Goal: Task Accomplishment & Management: Complete application form

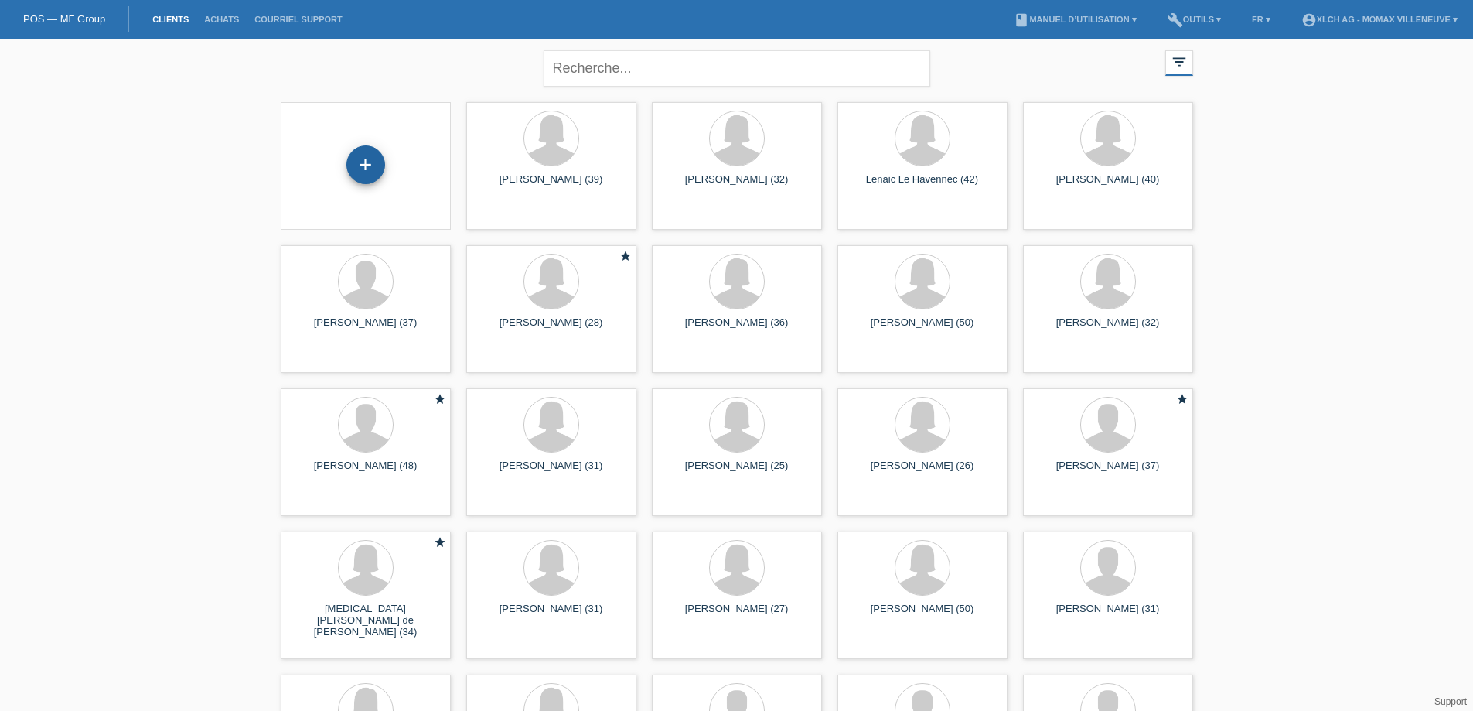
click at [361, 182] on div "+" at bounding box center [365, 164] width 39 height 39
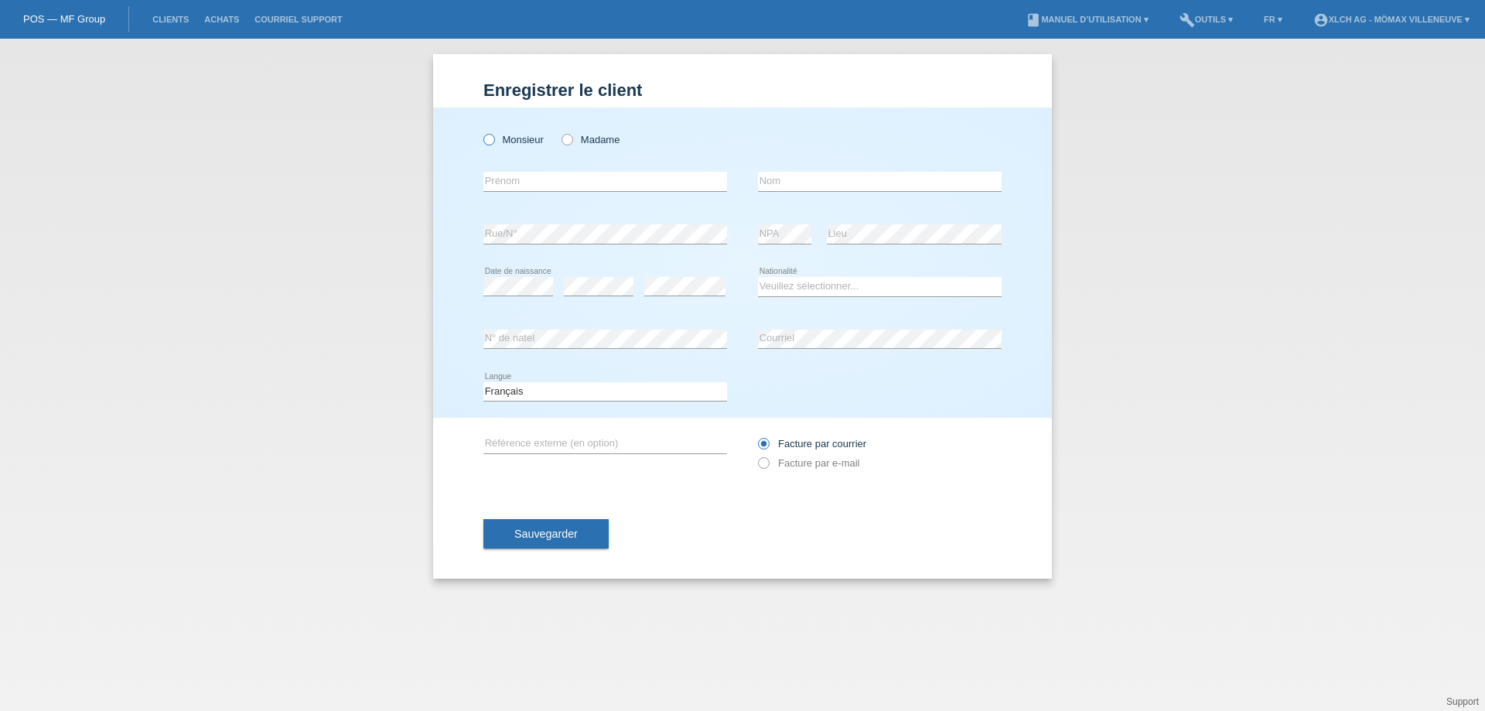
click at [481, 131] on icon at bounding box center [481, 131] width 0 height 0
click at [488, 134] on input "Monsieur" at bounding box center [488, 139] width 10 height 10
radio input "true"
click at [530, 188] on input "text" at bounding box center [605, 181] width 244 height 19
type input "Jetmir"
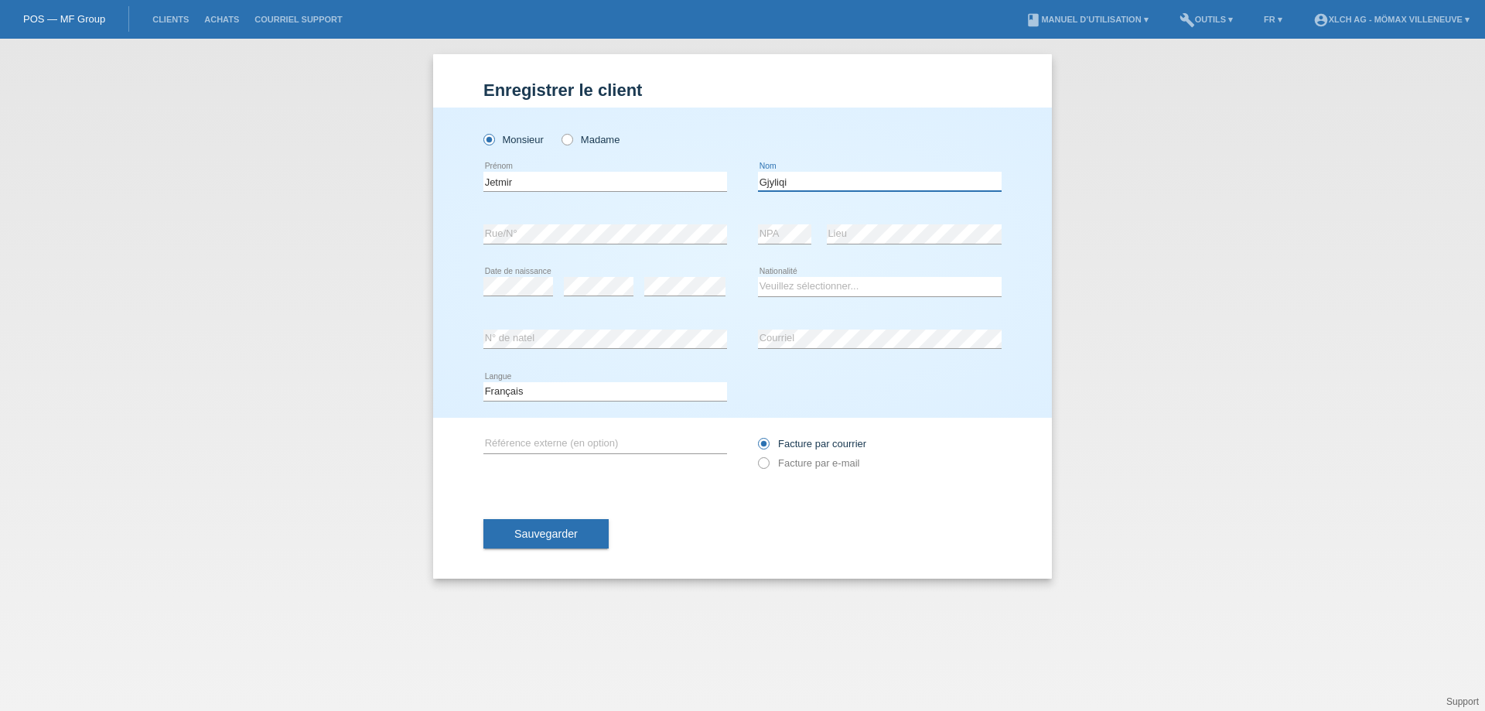
type input "Gjyliqi"
click at [824, 291] on select "Veuillez sélectionner... Suisse Allemagne Autriche Liechtenstein ------------ A…" at bounding box center [880, 286] width 244 height 19
select select "CH"
click at [758, 277] on select "Veuillez sélectionner... Suisse Allemagne Autriche Liechtenstein ------------ A…" at bounding box center [880, 286] width 244 height 19
click at [563, 534] on span "Sauvegarder" at bounding box center [545, 533] width 63 height 12
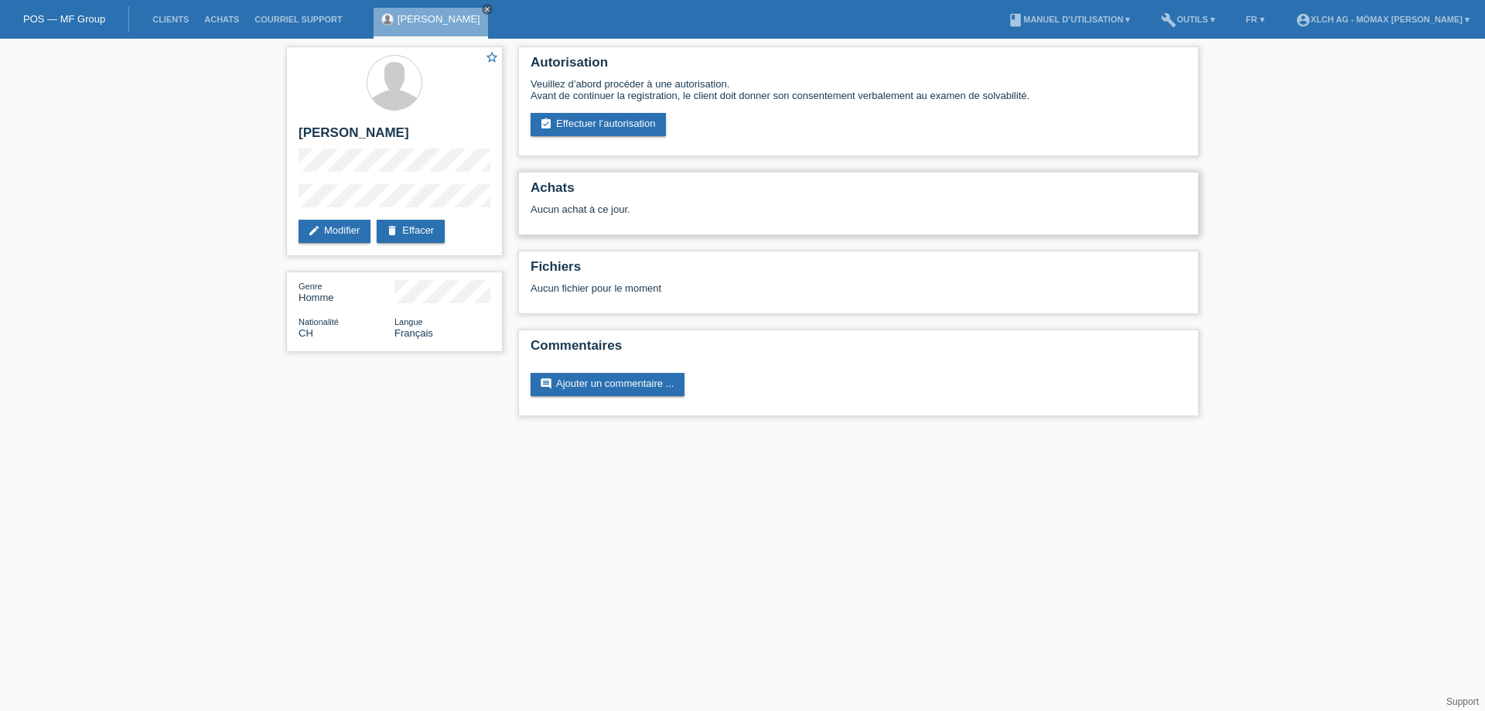
click at [676, 208] on div "Aucun achat à ce jour." at bounding box center [858, 214] width 656 height 23
click at [614, 206] on div "Aucun achat à ce jour." at bounding box center [858, 214] width 656 height 23
click at [626, 124] on link "assignment_turned_in Effectuer l’autorisation" at bounding box center [597, 124] width 135 height 23
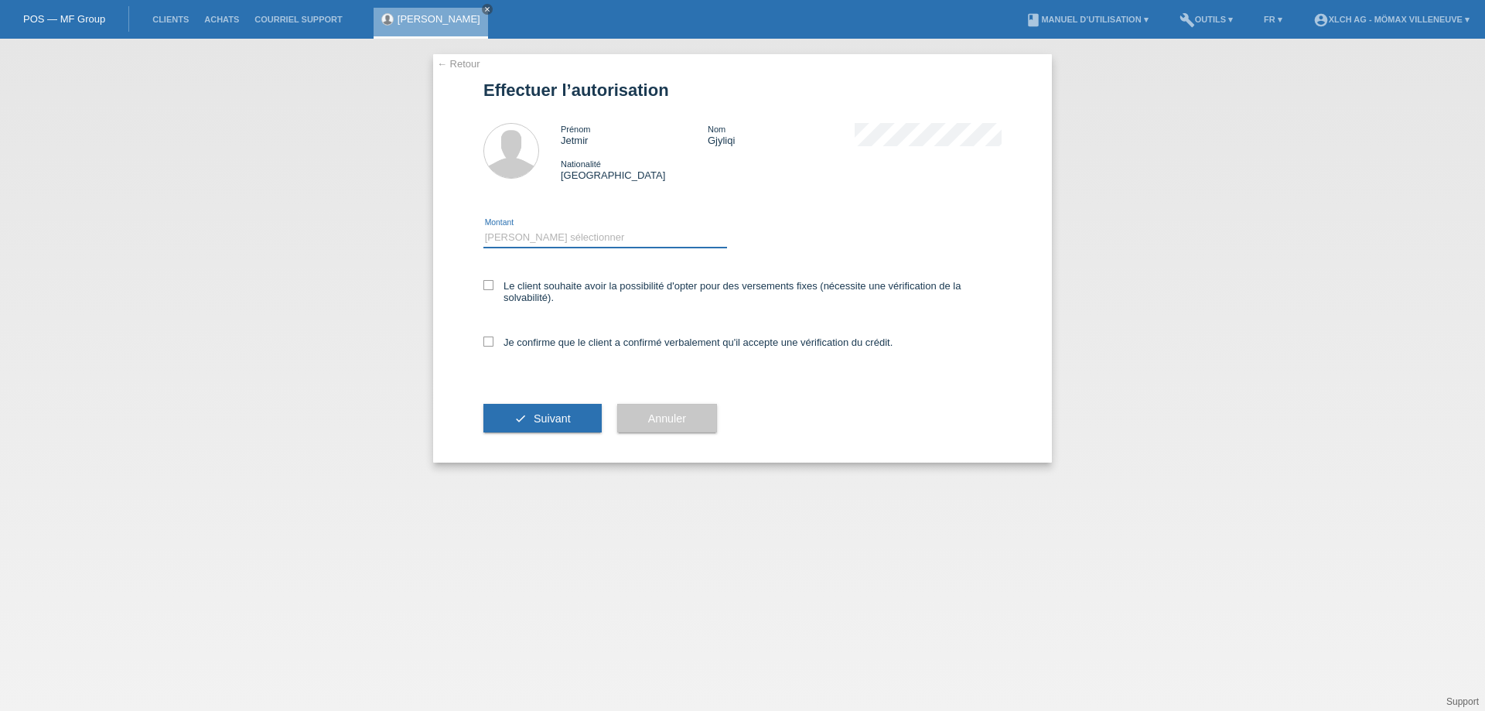
click at [557, 236] on select "Veuillez sélectionner CHF 1.00 - CHF 499.00 CHF 500.00 - CHF 1'999.00 CHF 2'000…" at bounding box center [605, 237] width 244 height 19
select select "3"
click at [483, 228] on select "Veuillez sélectionner CHF 1.00 - CHF 499.00 CHF 500.00 - CHF 1'999.00 CHF 2'000…" at bounding box center [605, 237] width 244 height 19
click at [489, 285] on icon at bounding box center [488, 285] width 10 height 10
click at [489, 285] on input "Le client souhaite avoir la possibilité d'opter pour des versements fixes (néce…" at bounding box center [488, 285] width 10 height 10
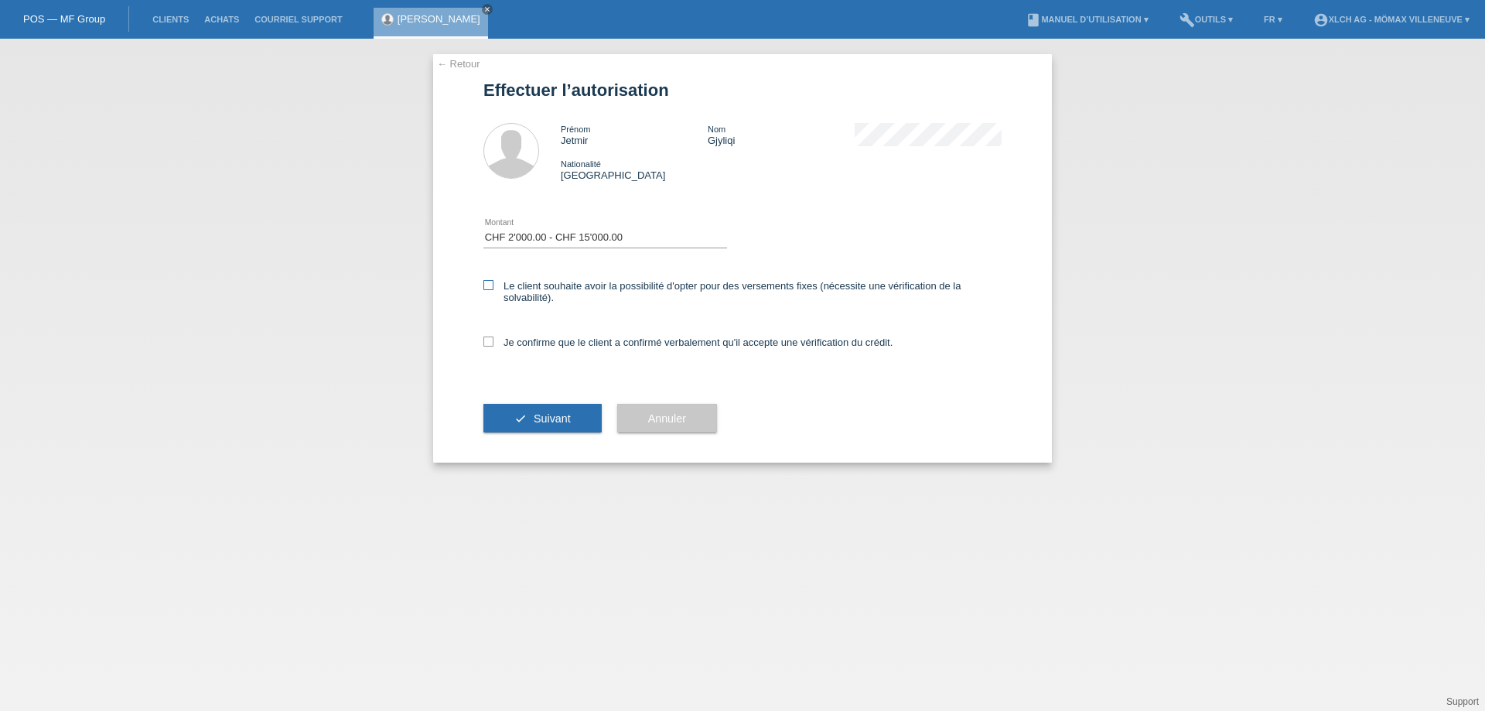
checkbox input "true"
click at [491, 336] on icon at bounding box center [488, 341] width 10 height 10
click at [491, 336] on input "Je confirme que le client a confirmé verbalement qu'il accepte une vérification…" at bounding box center [488, 341] width 10 height 10
checkbox input "true"
click at [543, 421] on span "Suivant" at bounding box center [552, 418] width 37 height 12
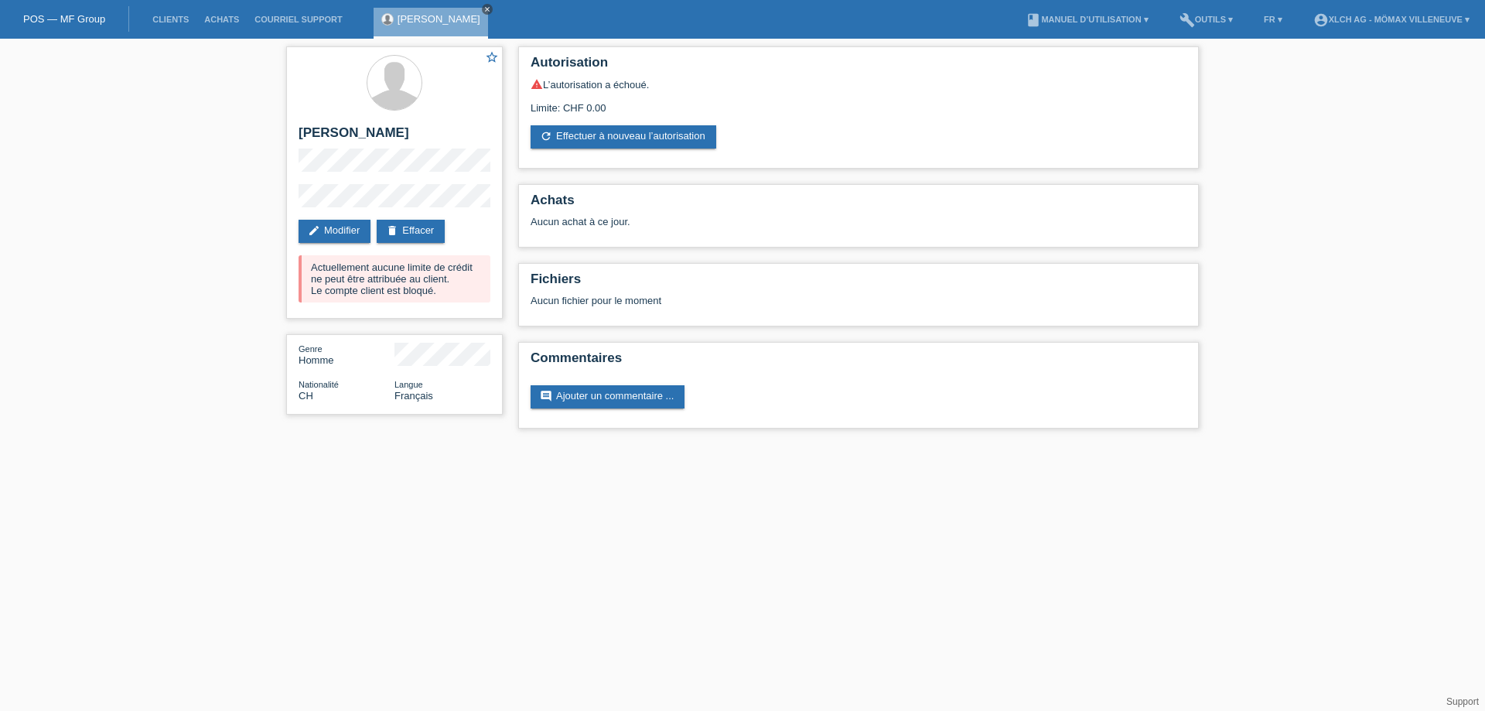
click at [483, 7] on icon "close" at bounding box center [487, 9] width 8 height 8
drag, startPoint x: 169, startPoint y: 19, endPoint x: 193, endPoint y: 109, distance: 93.6
click at [171, 19] on link "Clients" at bounding box center [171, 19] width 52 height 9
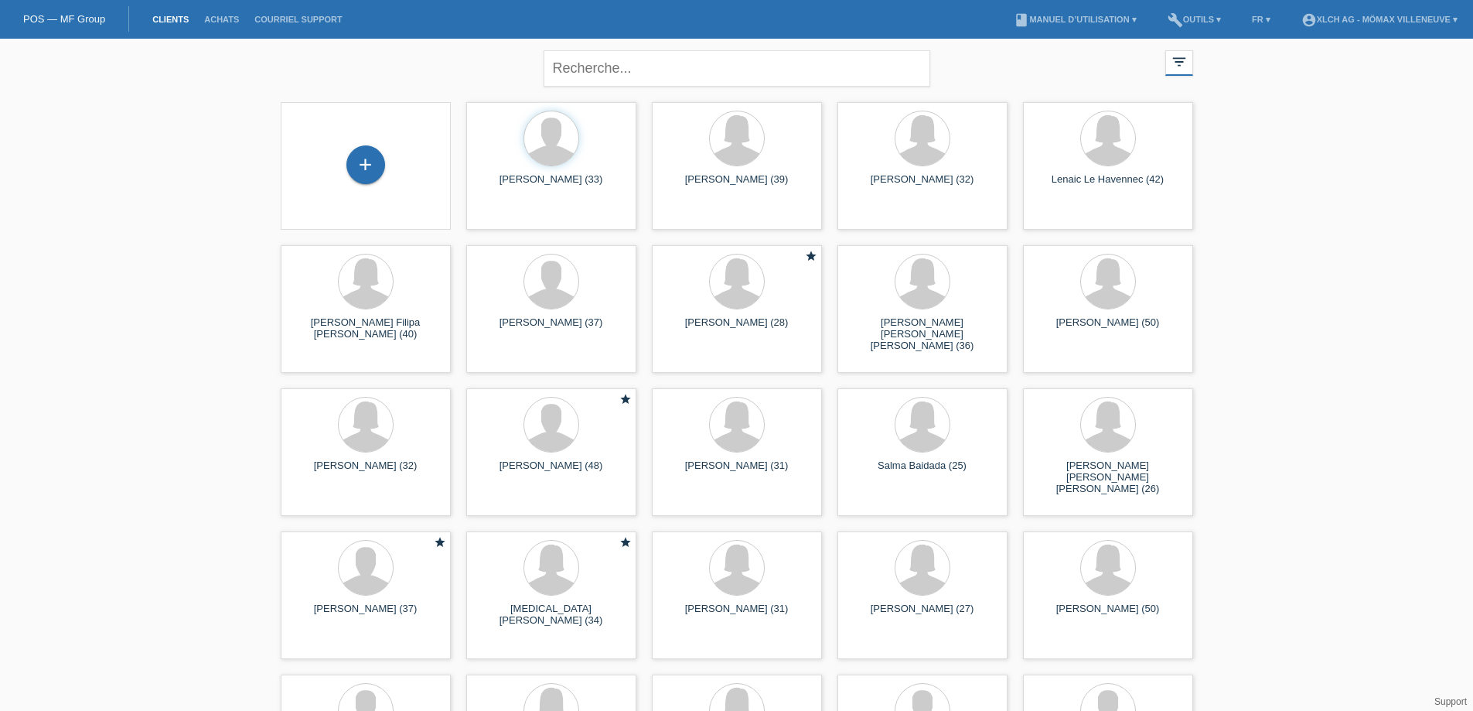
click at [346, 172] on div "+" at bounding box center [365, 165] width 145 height 41
click at [364, 176] on div "+" at bounding box center [365, 164] width 39 height 39
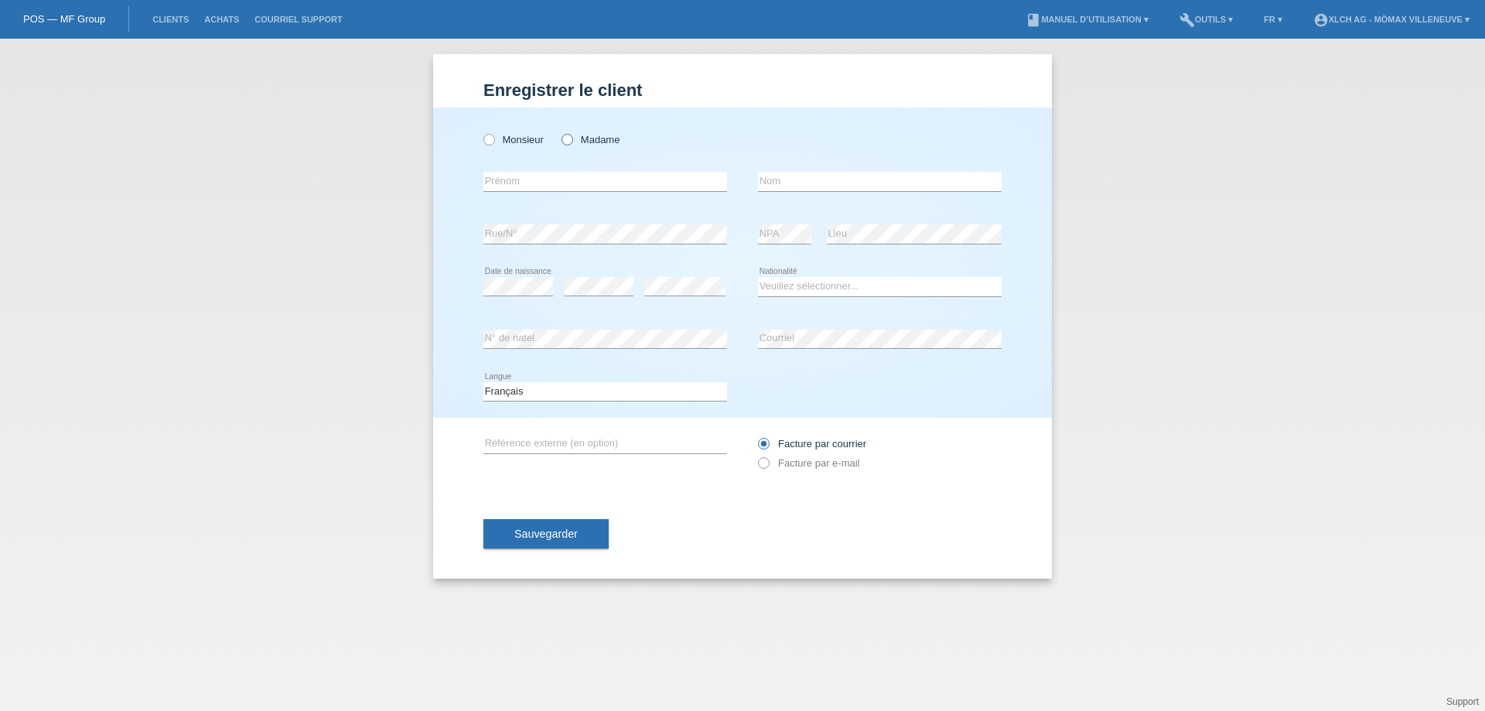
click at [559, 131] on icon at bounding box center [559, 131] width 0 height 0
click at [568, 142] on input "Madame" at bounding box center [566, 139] width 10 height 10
radio input "true"
click at [546, 172] on input "text" at bounding box center [605, 181] width 244 height 19
drag, startPoint x: 494, startPoint y: 136, endPoint x: 512, endPoint y: 136, distance: 17.8
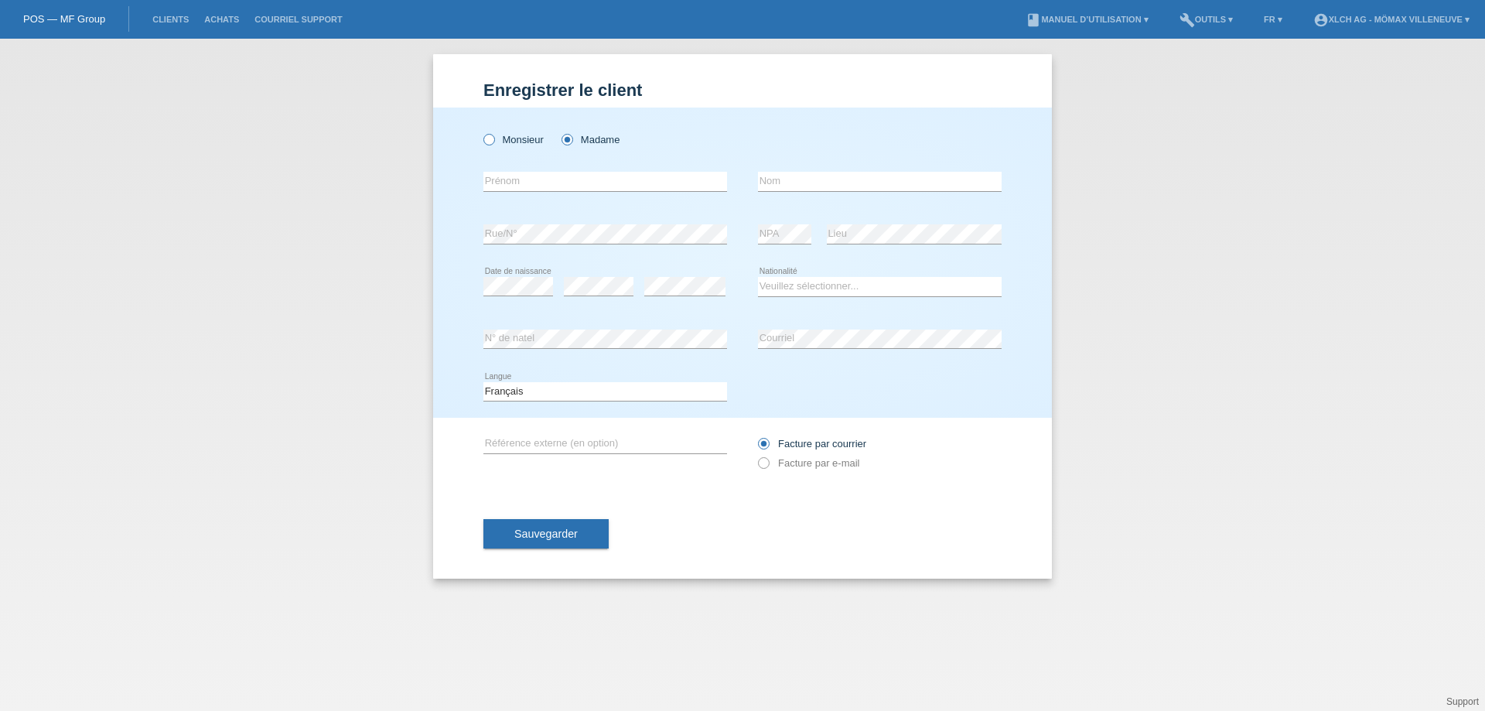
click at [481, 131] on icon at bounding box center [481, 131] width 0 height 0
click at [493, 136] on input "Monsieur" at bounding box center [488, 139] width 10 height 10
radio input "true"
click at [575, 182] on input "text" at bounding box center [605, 181] width 244 height 19
type input "Kushtrim"
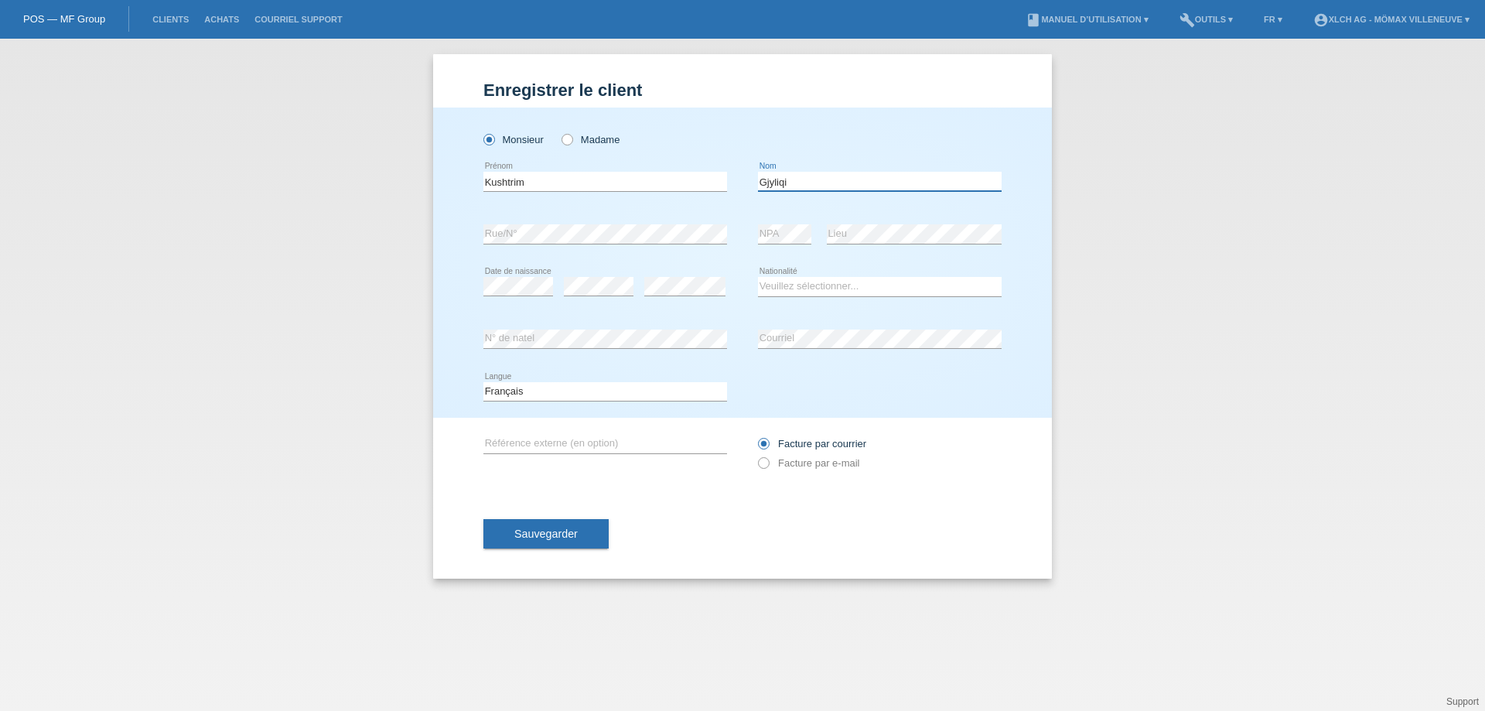
type input "Gjyliqi"
click at [828, 279] on select "Veuillez sélectionner... Suisse Allemagne Autriche Liechtenstein ------------ A…" at bounding box center [880, 286] width 244 height 19
select select "CH"
click at [758, 277] on select "Veuillez sélectionner... Suisse Allemagne Autriche Liechtenstein ------------ A…" at bounding box center [880, 286] width 244 height 19
click at [532, 539] on button "Sauvegarder" at bounding box center [545, 533] width 125 height 29
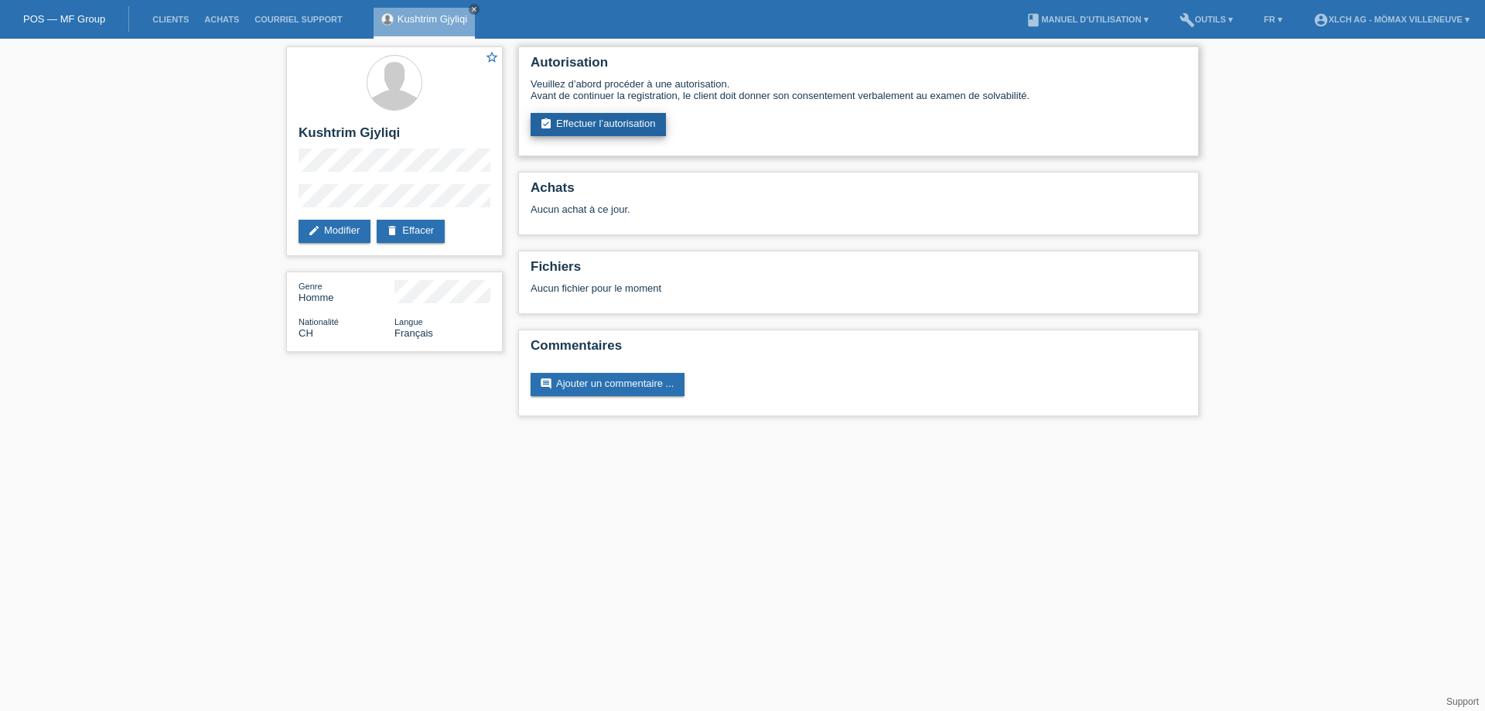
click at [646, 121] on link "assignment_turned_in Effectuer l’autorisation" at bounding box center [597, 124] width 135 height 23
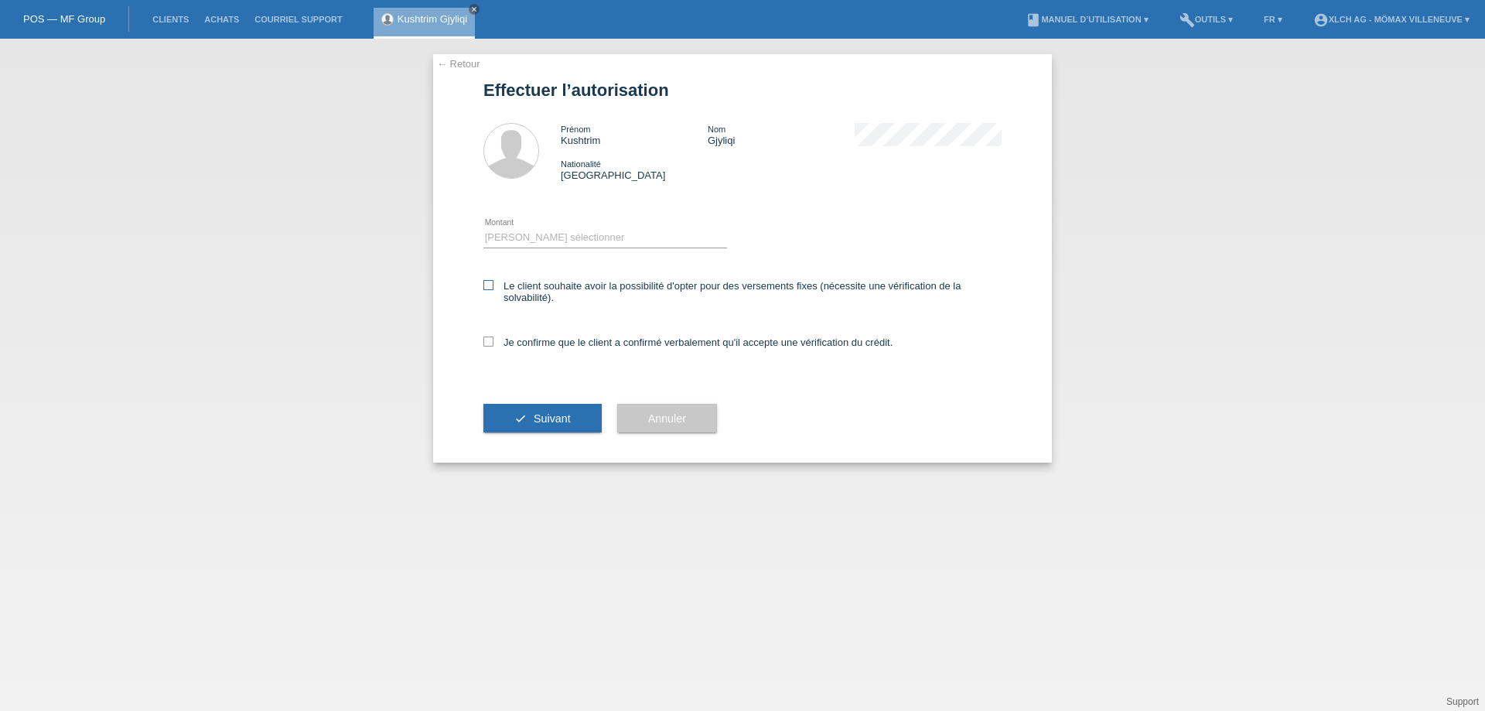
click at [487, 289] on icon at bounding box center [488, 285] width 10 height 10
click at [487, 289] on input "Le client souhaite avoir la possibilité d'opter pour des versements fixes (néce…" at bounding box center [488, 285] width 10 height 10
checkbox input "true"
click at [486, 342] on icon at bounding box center [488, 341] width 10 height 10
click at [486, 342] on input "Je confirme que le client a confirmé verbalement qu'il accepte une vérification…" at bounding box center [488, 341] width 10 height 10
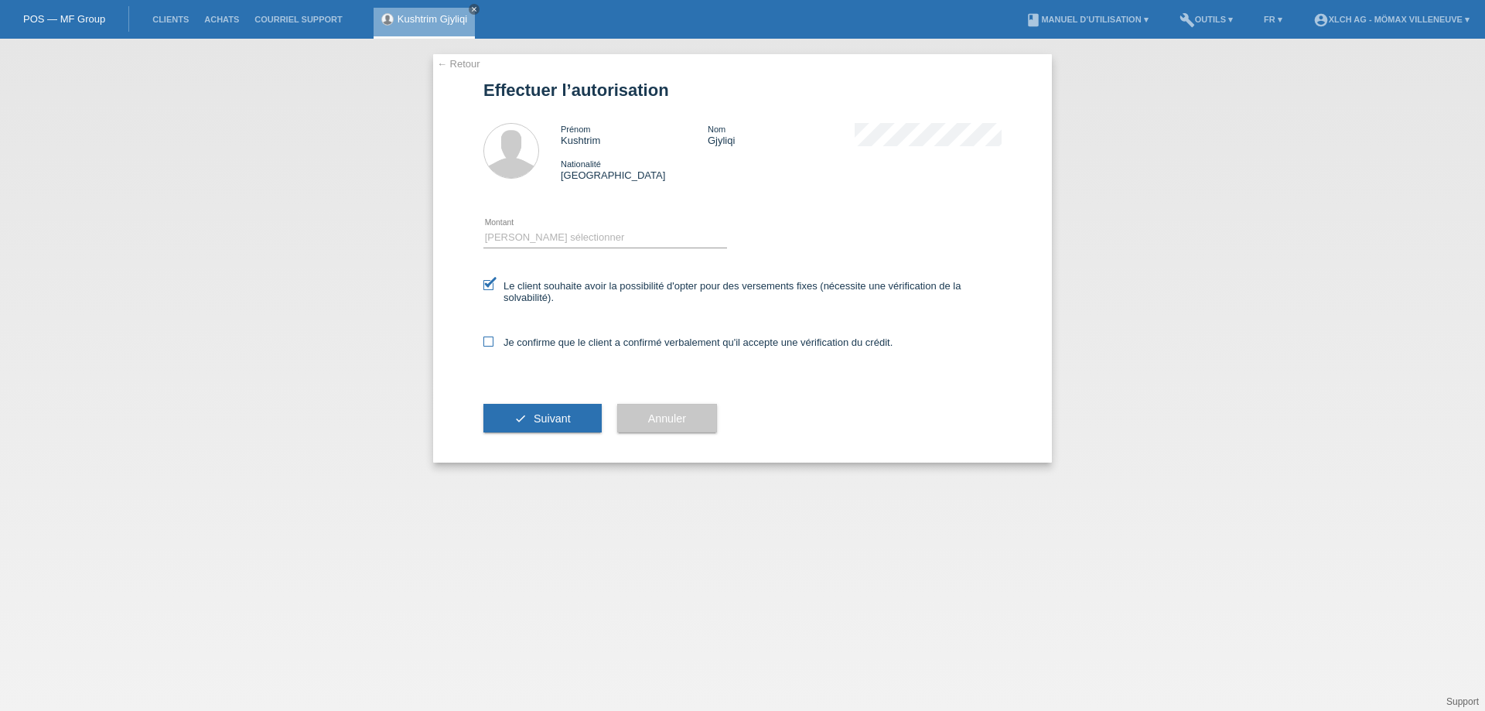
checkbox input "true"
click at [527, 222] on div "Veuillez sélectionner CHF 1.00 - CHF 499.00 CHF 500.00 - CHF 1'999.00 CHF 2'000…" at bounding box center [605, 238] width 244 height 53
click at [531, 240] on select "Veuillez sélectionner CHF 1.00 - CHF 499.00 CHF 500.00 - CHF 1'999.00 CHF 2'000…" at bounding box center [605, 237] width 244 height 19
select select "3"
click at [483, 228] on select "Veuillez sélectionner CHF 1.00 - CHF 499.00 CHF 500.00 - CHF 1'999.00 CHF 2'000…" at bounding box center [605, 237] width 244 height 19
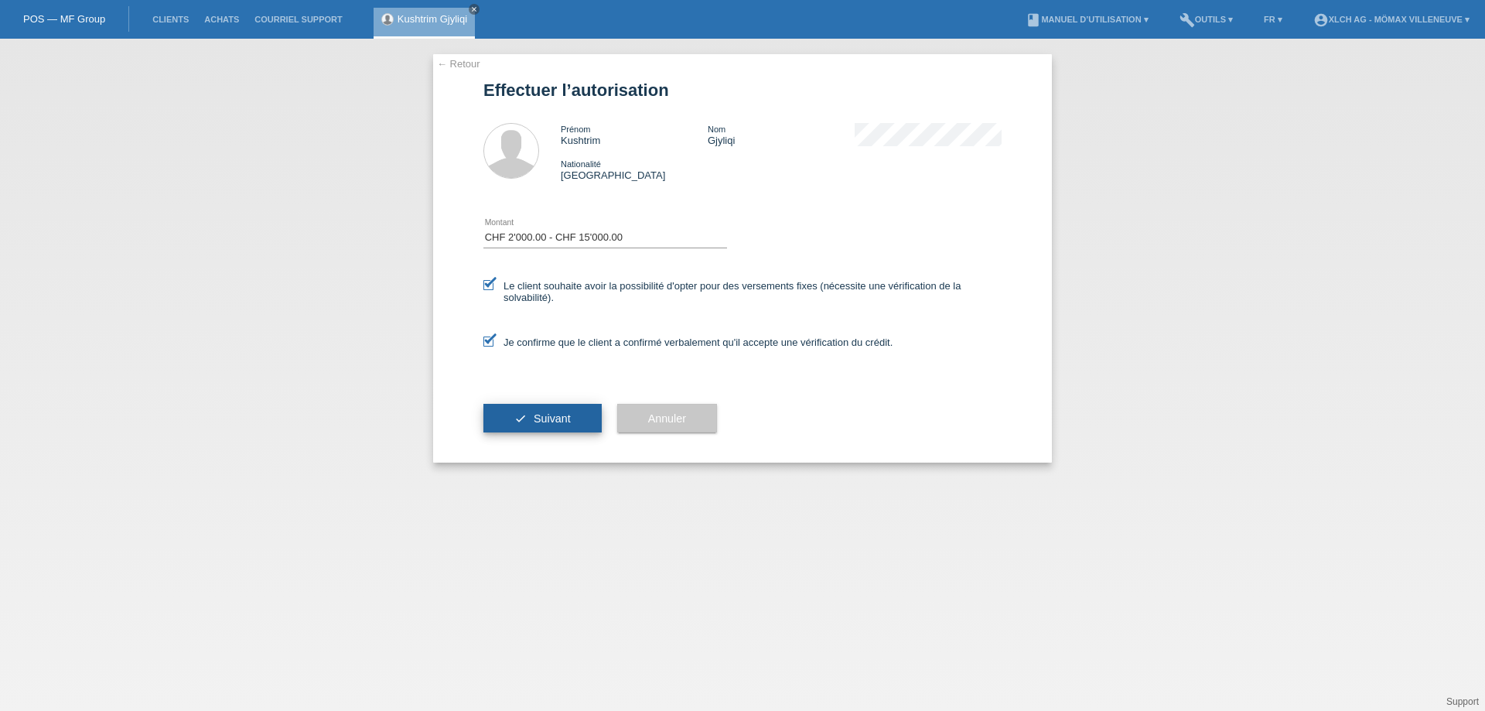
click at [546, 416] on span "Suivant" at bounding box center [552, 418] width 37 height 12
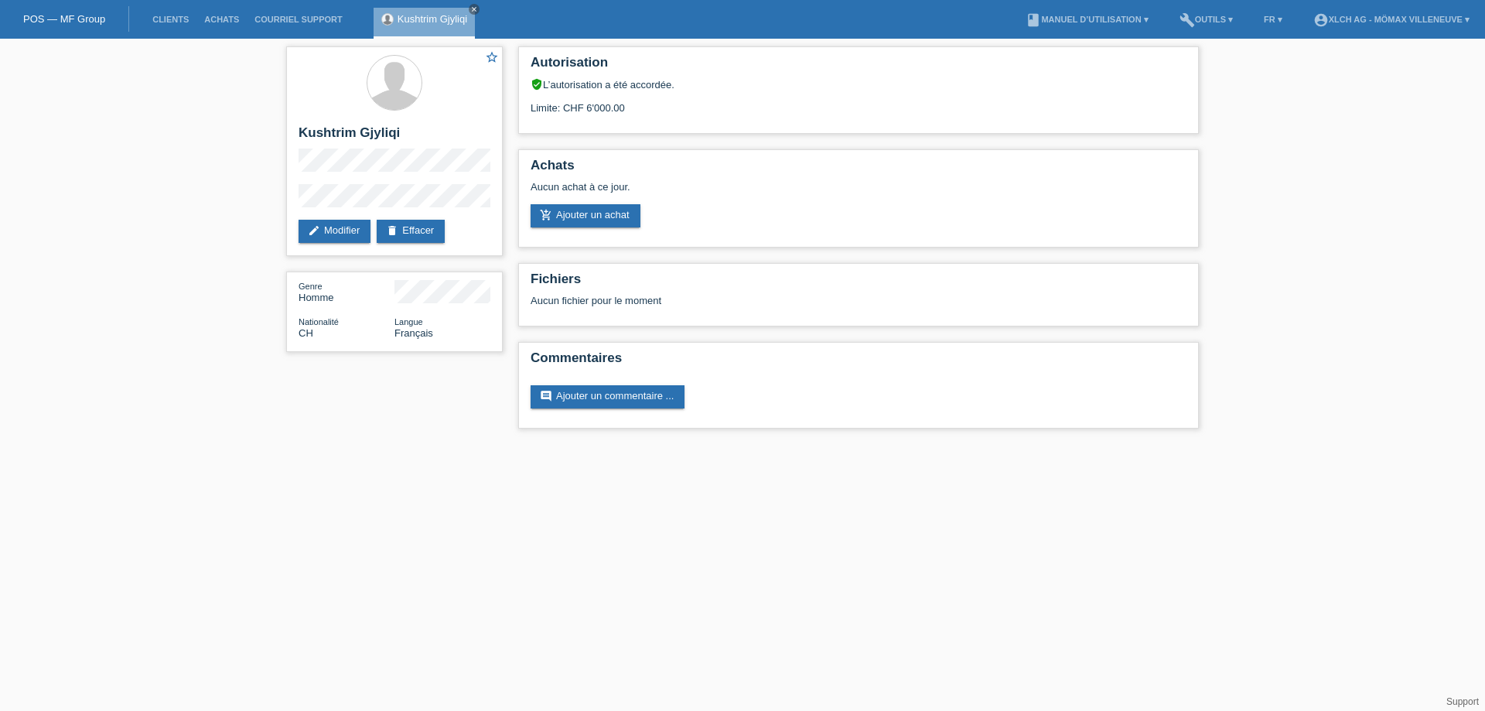
click at [160, 336] on div "star_border Kushtrim Gjyliqi edit Modifier delete Effacer Genre Homme Nationali…" at bounding box center [742, 241] width 1485 height 405
click at [172, 19] on link "Clients" at bounding box center [171, 19] width 52 height 9
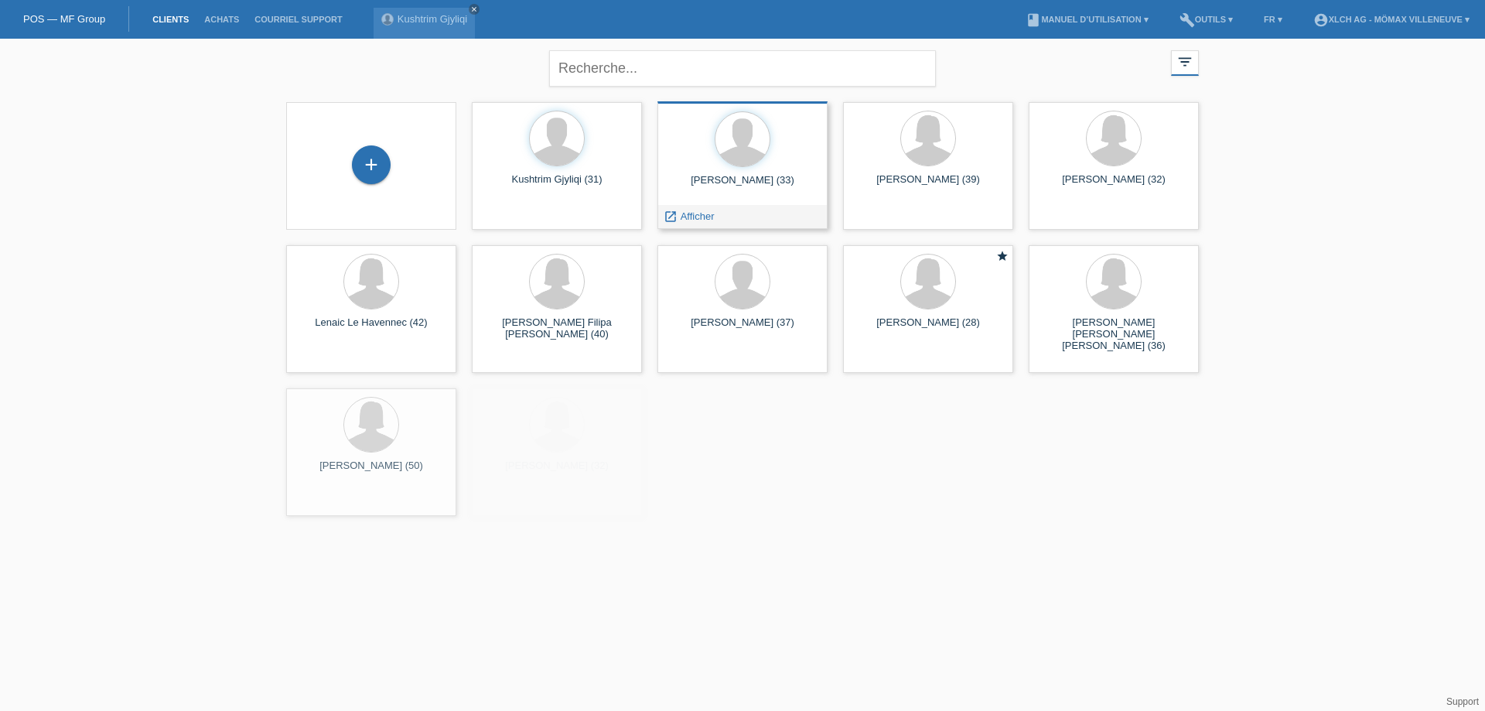
click at [753, 193] on div "[PERSON_NAME] (33)" at bounding box center [742, 186] width 145 height 25
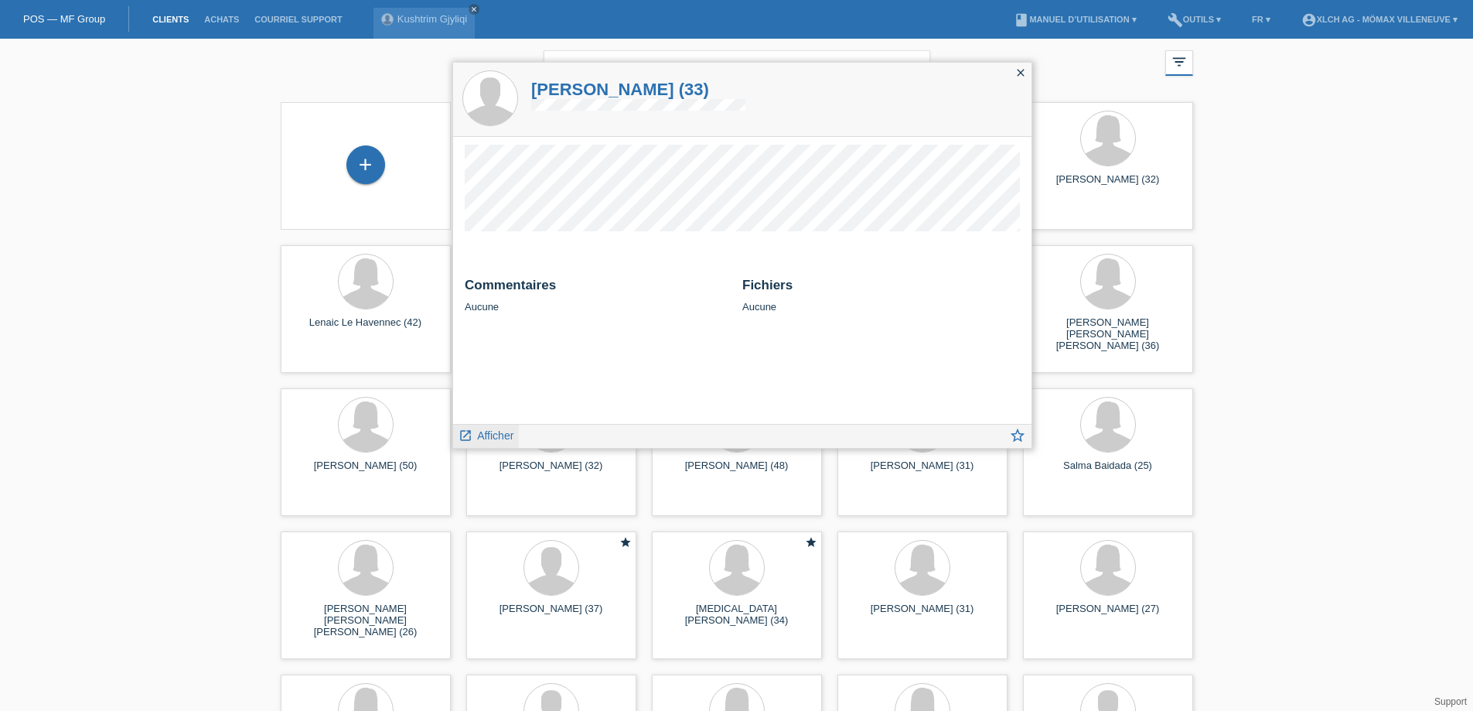
click at [497, 435] on span "Afficher" at bounding box center [495, 435] width 36 height 12
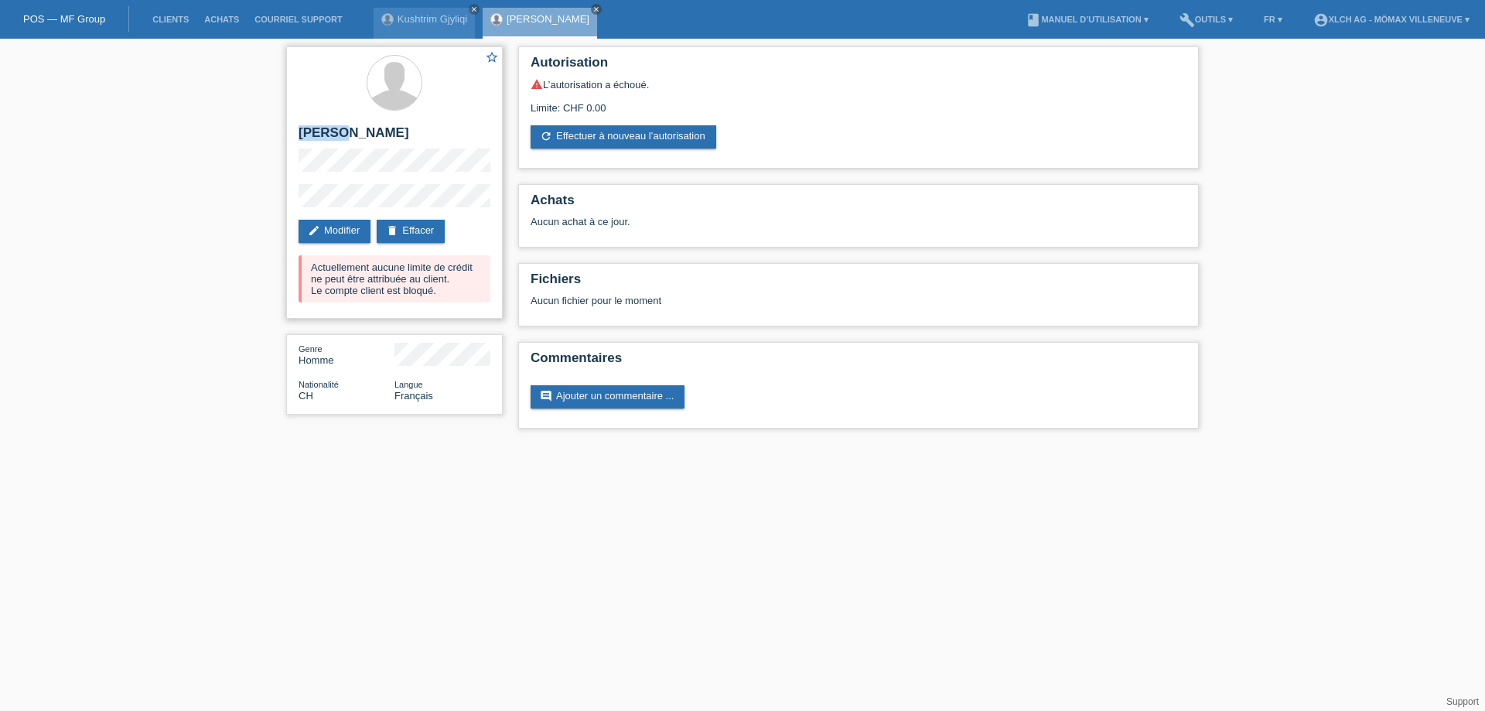
drag, startPoint x: 336, startPoint y: 134, endPoint x: 302, endPoint y: 135, distance: 34.8
click at [302, 135] on h2 "[PERSON_NAME]" at bounding box center [394, 136] width 192 height 23
copy h2 "Jetmir"
drag, startPoint x: 386, startPoint y: 133, endPoint x: 344, endPoint y: 142, distance: 42.8
click at [344, 142] on h2 "[PERSON_NAME]" at bounding box center [394, 136] width 192 height 23
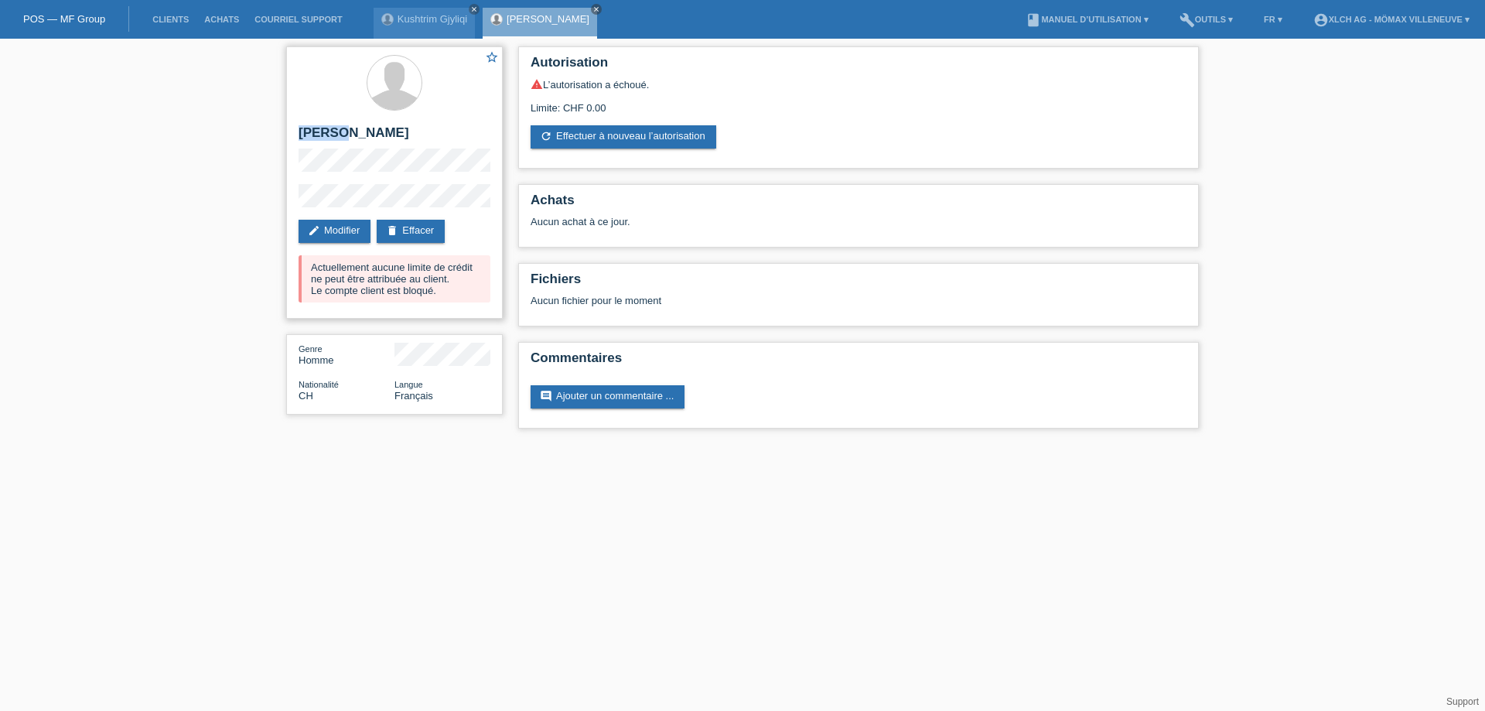
copy h2 "Gjyliqi"
click at [296, 204] on div "star_border [PERSON_NAME] edit Modifier delete Effacer Actuellement aucune limi…" at bounding box center [394, 182] width 217 height 272
click at [296, 186] on div "star_border Jetmir Gjyliqi edit Modifier delete Effacer Actuellement aucune lim…" at bounding box center [394, 182] width 217 height 272
click at [295, 167] on div "star_border Jetmir Gjyliqi edit Modifier delete Effacer Actuellement aucune lim…" at bounding box center [394, 182] width 217 height 272
click at [433, 23] on link "Kushtrim Gjyliqi" at bounding box center [432, 19] width 70 height 12
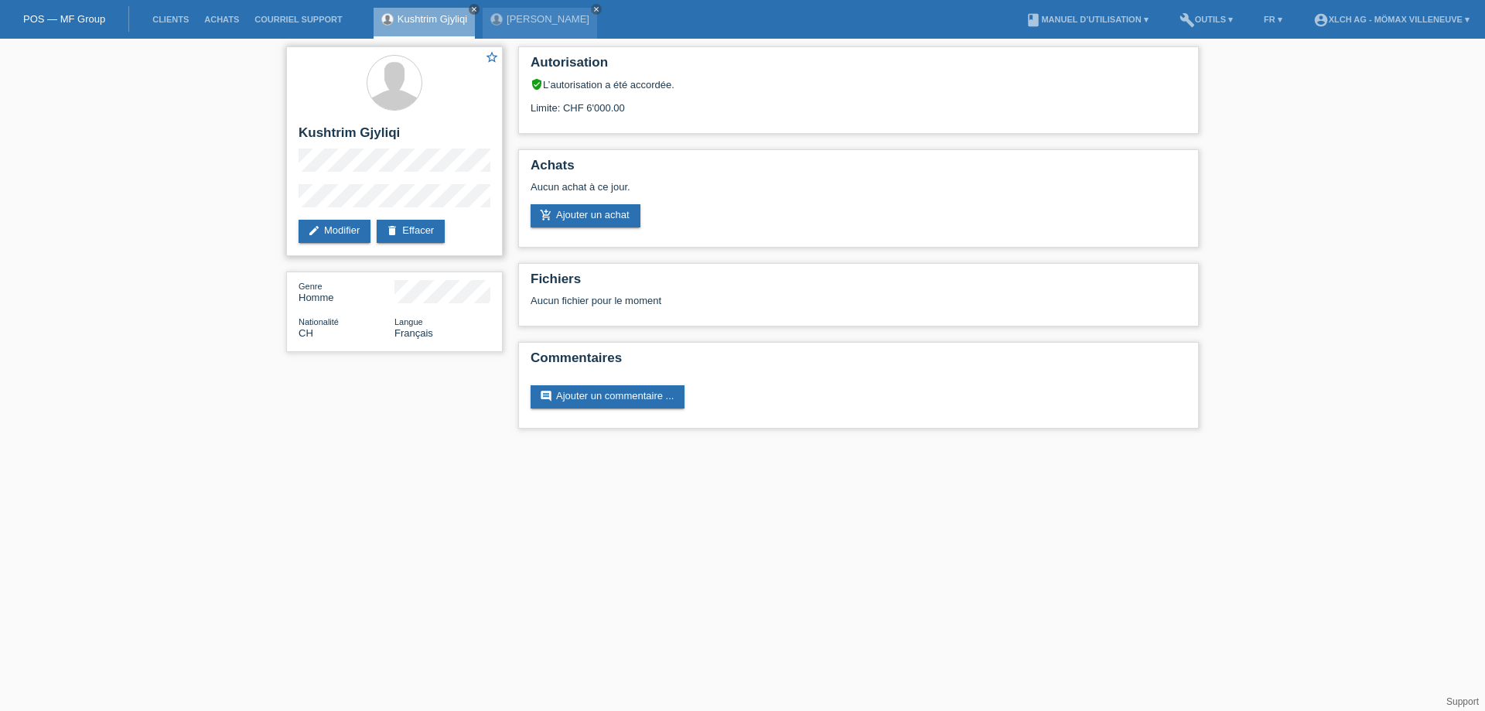
click at [295, 166] on div "star_border Kushtrim Gjyliqi edit Modifier delete Effacer" at bounding box center [394, 151] width 217 height 210
click at [298, 156] on div "star_border Kushtrim Gjyliqi edit Modifier delete Effacer" at bounding box center [394, 151] width 217 height 210
drag, startPoint x: 356, startPoint y: 127, endPoint x: 292, endPoint y: 131, distance: 63.5
click at [292, 131] on div "star_border Kushtrim Gjyliqi edit Modifier delete Effacer" at bounding box center [394, 151] width 217 height 210
copy h2 "Kushtrim"
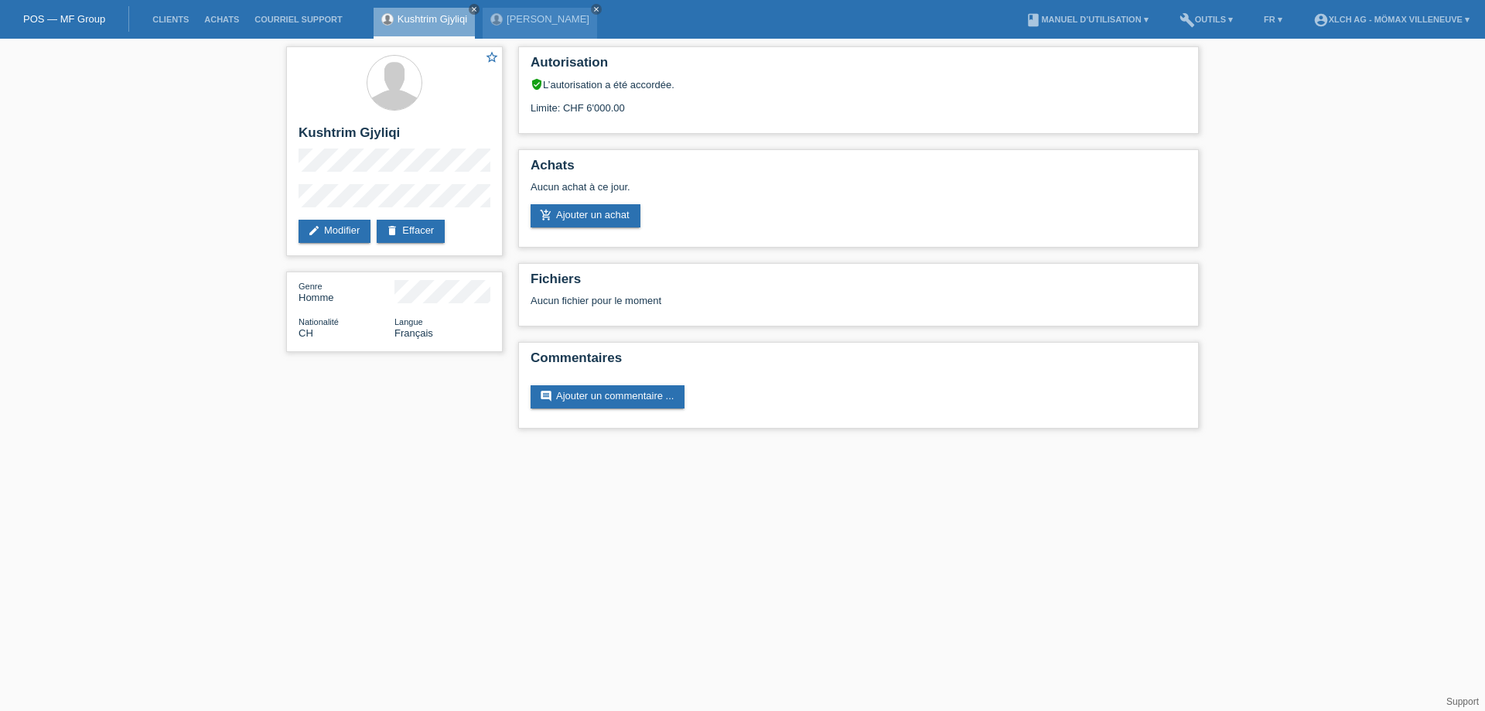
click at [281, 203] on div "star_border Kushtrim Gjyliqi edit Modifier delete Effacer Genre Homme Nationali…" at bounding box center [394, 203] width 232 height 329
click at [595, 217] on link "add_shopping_cart Ajouter un achat" at bounding box center [585, 215] width 110 height 23
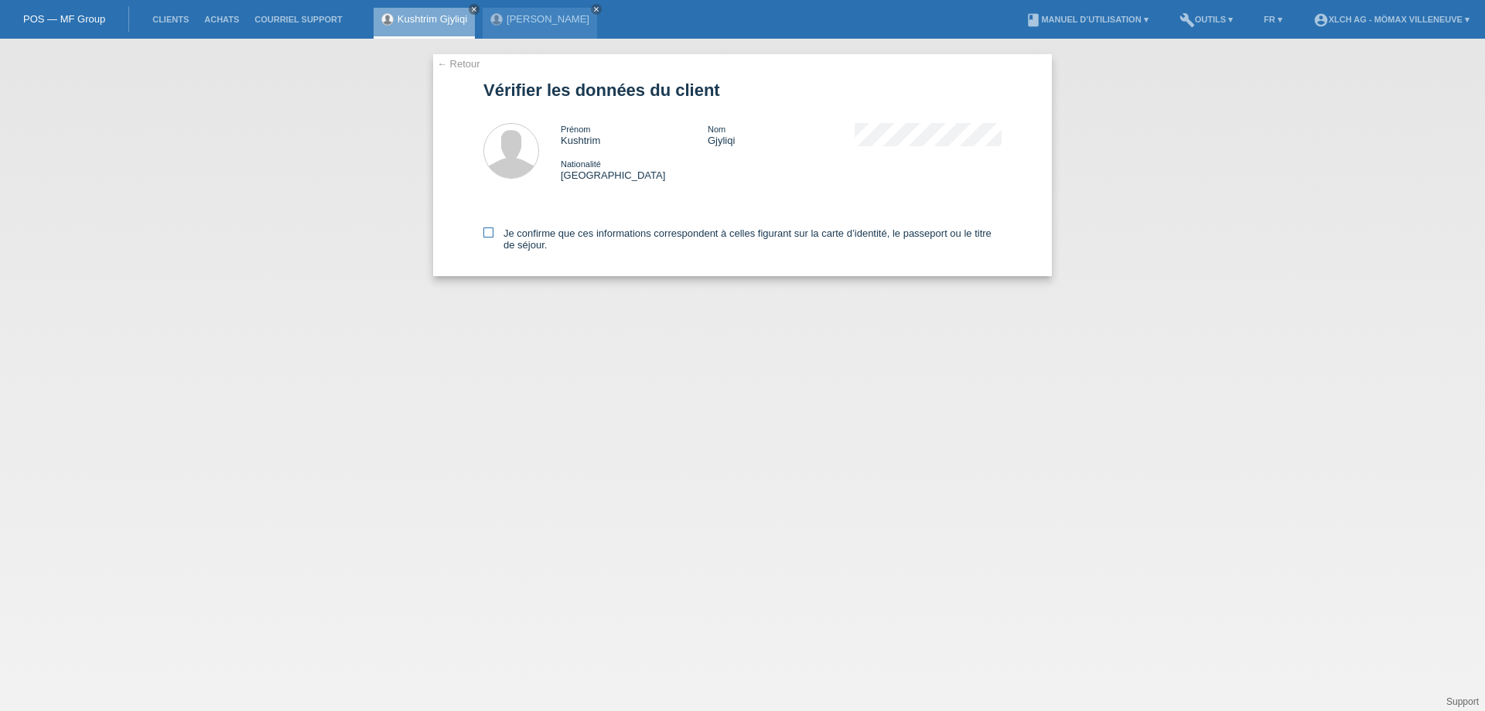
click at [492, 229] on label "Je confirme que ces informations correspondent à celles figurant sur la carte d…" at bounding box center [742, 238] width 518 height 23
click at [488, 232] on icon at bounding box center [488, 232] width 10 height 10
click at [488, 232] on input "Je confirme que ces informations correspondent à celles figurant sur la carte d…" at bounding box center [488, 232] width 10 height 10
checkbox input "true"
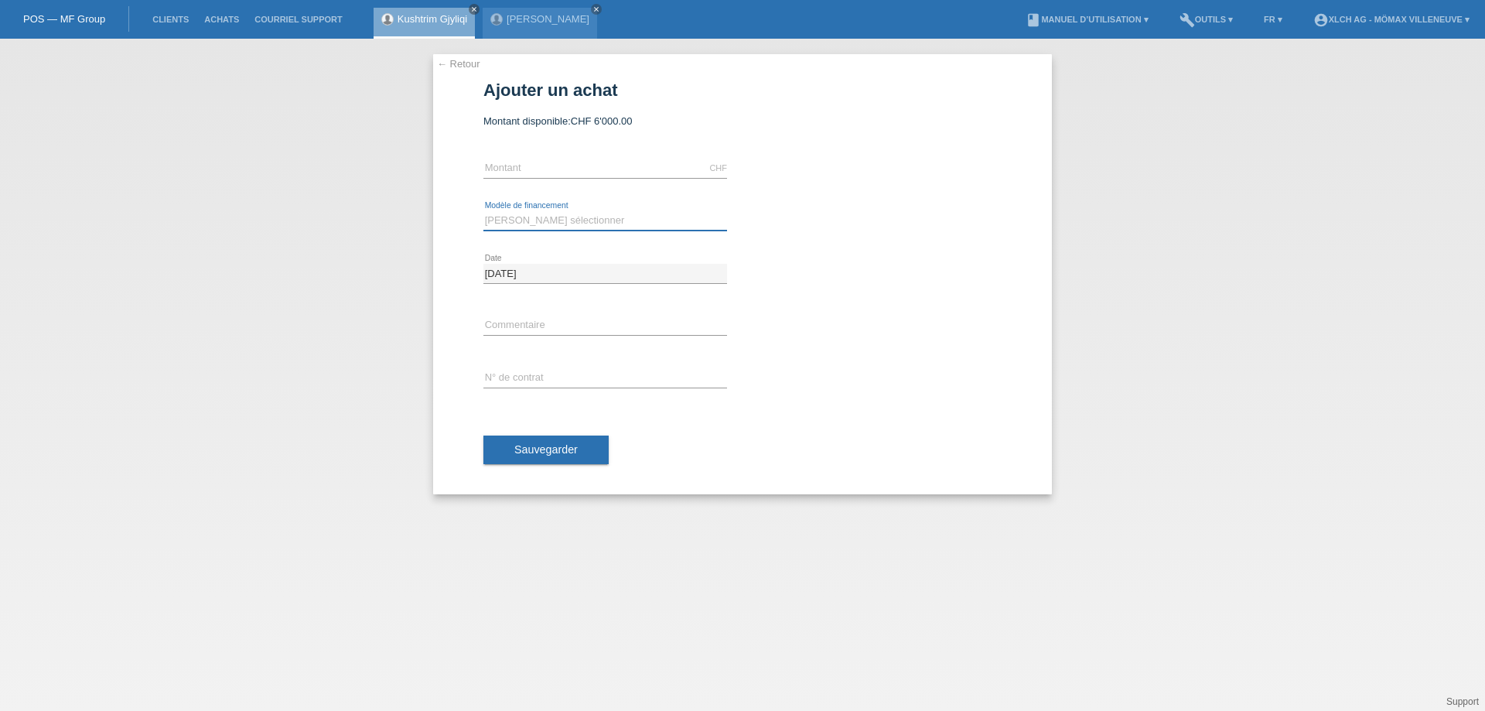
click at [524, 218] on select "Veuillez sélectionner Achat sur facture avec paiement partiel Taux fixes - Paie…" at bounding box center [605, 220] width 244 height 19
click at [528, 377] on input "text" at bounding box center [605, 378] width 244 height 19
click at [496, 168] on input "text" at bounding box center [605, 168] width 244 height 19
type input "1583.00"
click at [609, 227] on select "Veuillez sélectionner Achat sur facture avec paiement partiel Taux fixes - Paie…" at bounding box center [605, 220] width 244 height 19
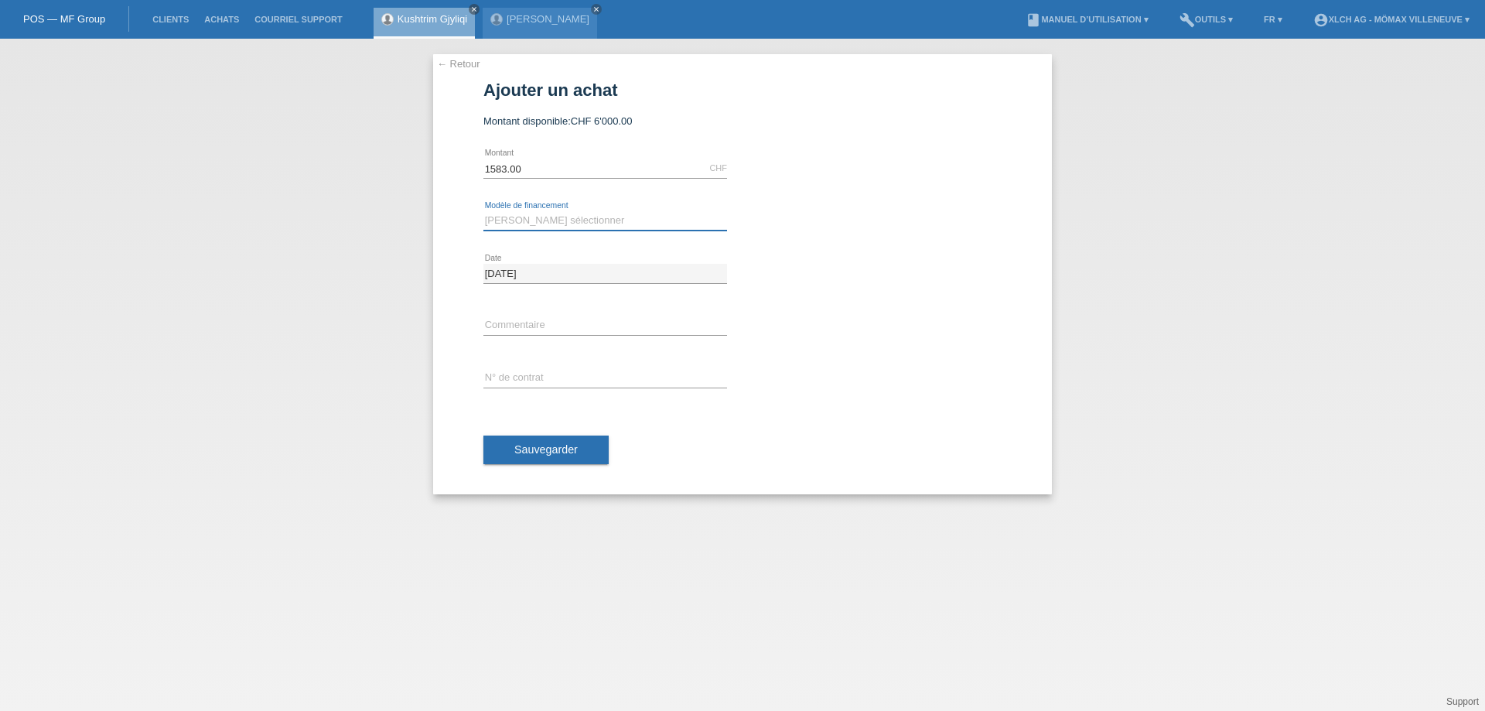
select select "113"
click at [483, 211] on select "Veuillez sélectionner Achat sur facture avec paiement partiel Taux fixes - Paie…" at bounding box center [605, 220] width 244 height 19
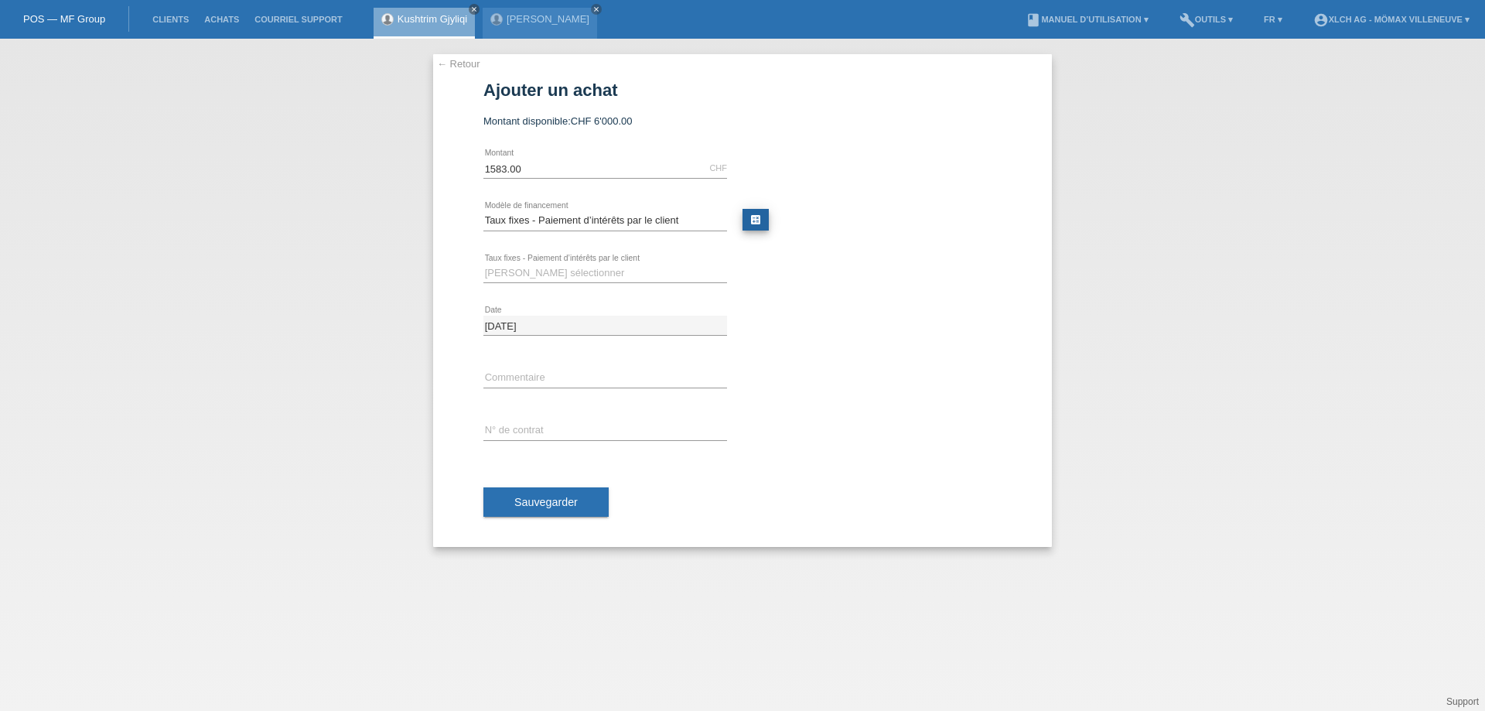
click at [755, 218] on link "calculate" at bounding box center [755, 220] width 26 height 22
type input "1583.00"
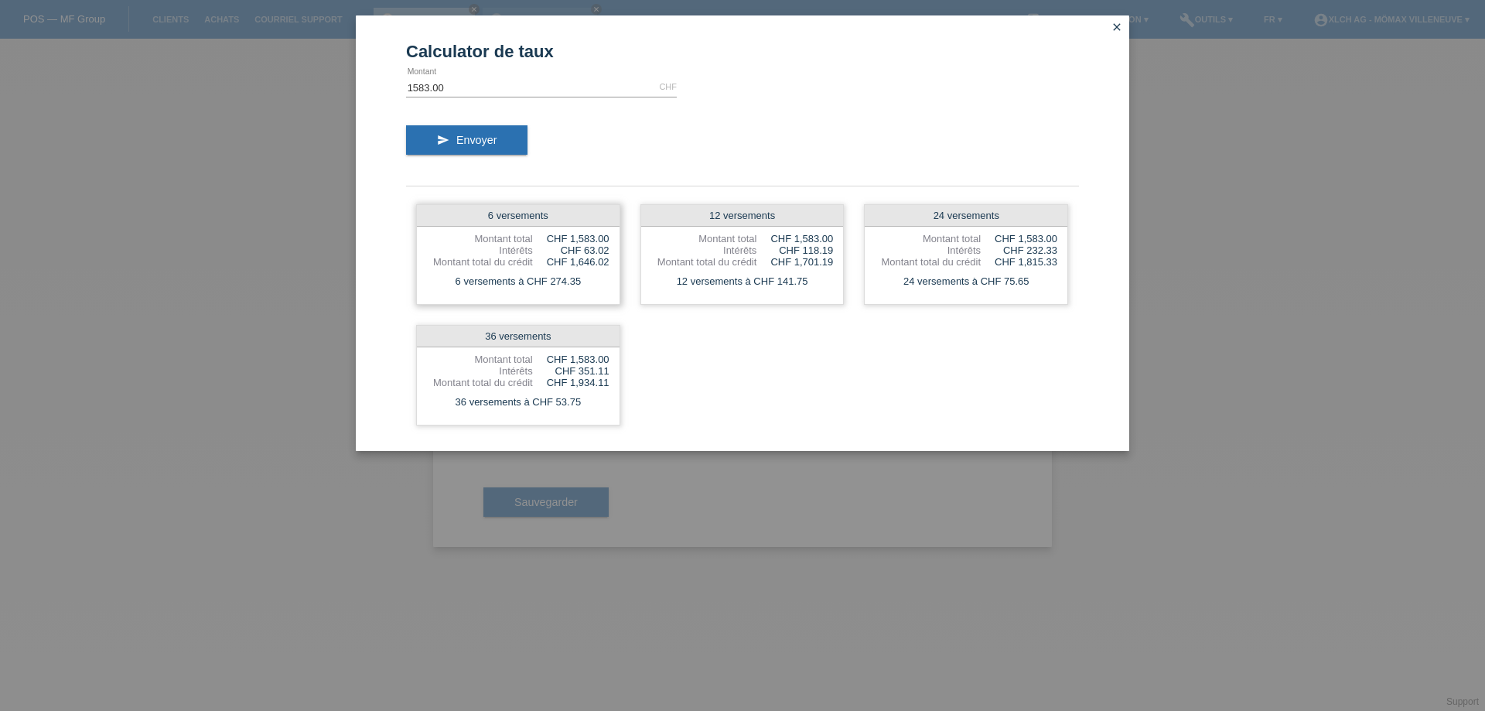
click at [522, 228] on div "6 versements Montant total CHF 1,583.00 Intérêts CHF 63.02 Montant total du cré…" at bounding box center [518, 254] width 204 height 101
click at [510, 218] on div "6 versements" at bounding box center [518, 216] width 203 height 22
click at [496, 234] on div "Montant total" at bounding box center [480, 239] width 106 height 12
click at [506, 142] on button "send Envoyer" at bounding box center [466, 139] width 121 height 29
click at [537, 229] on div "6 versements Montant total CHF 1,583.00 Intérêts CHF 63.02 Montant total du cré…" at bounding box center [518, 254] width 204 height 101
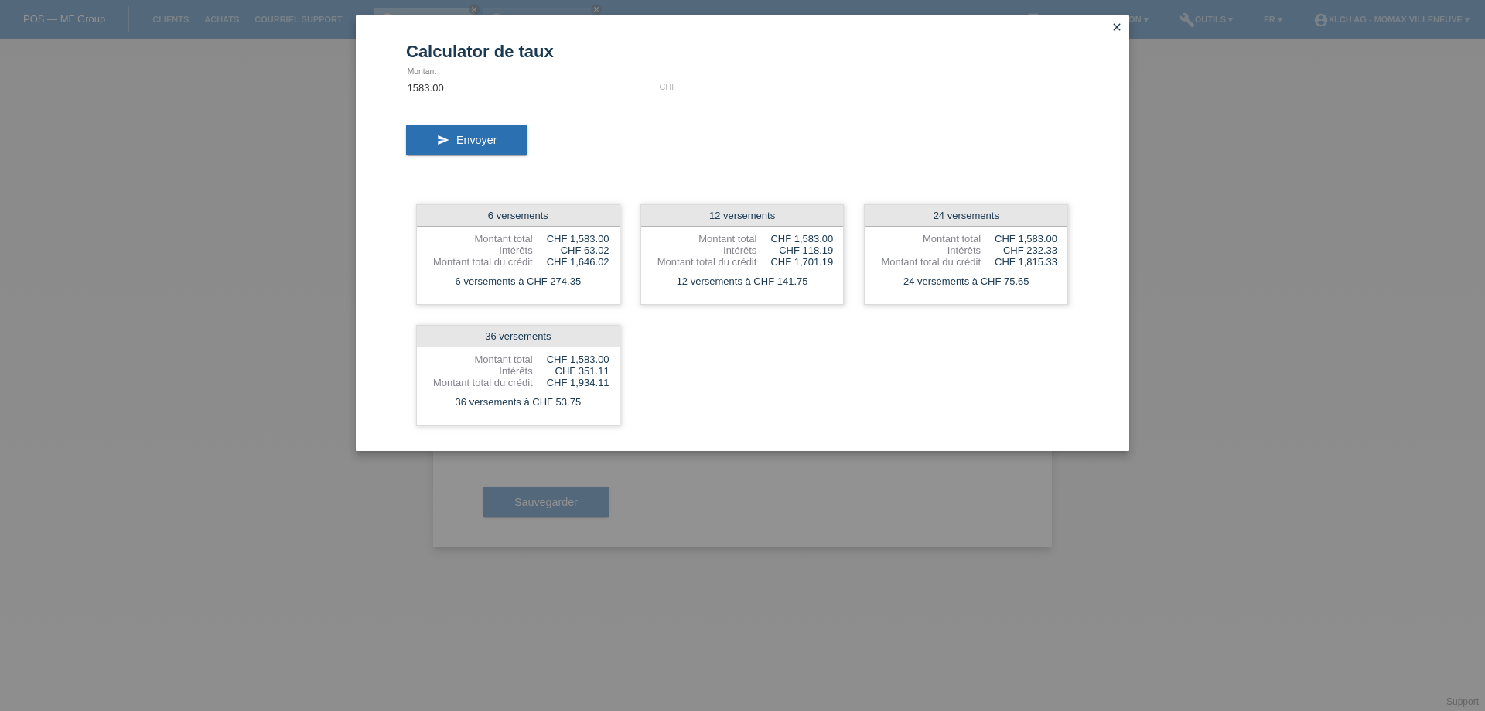
click at [1111, 24] on icon "close" at bounding box center [1116, 27] width 12 height 12
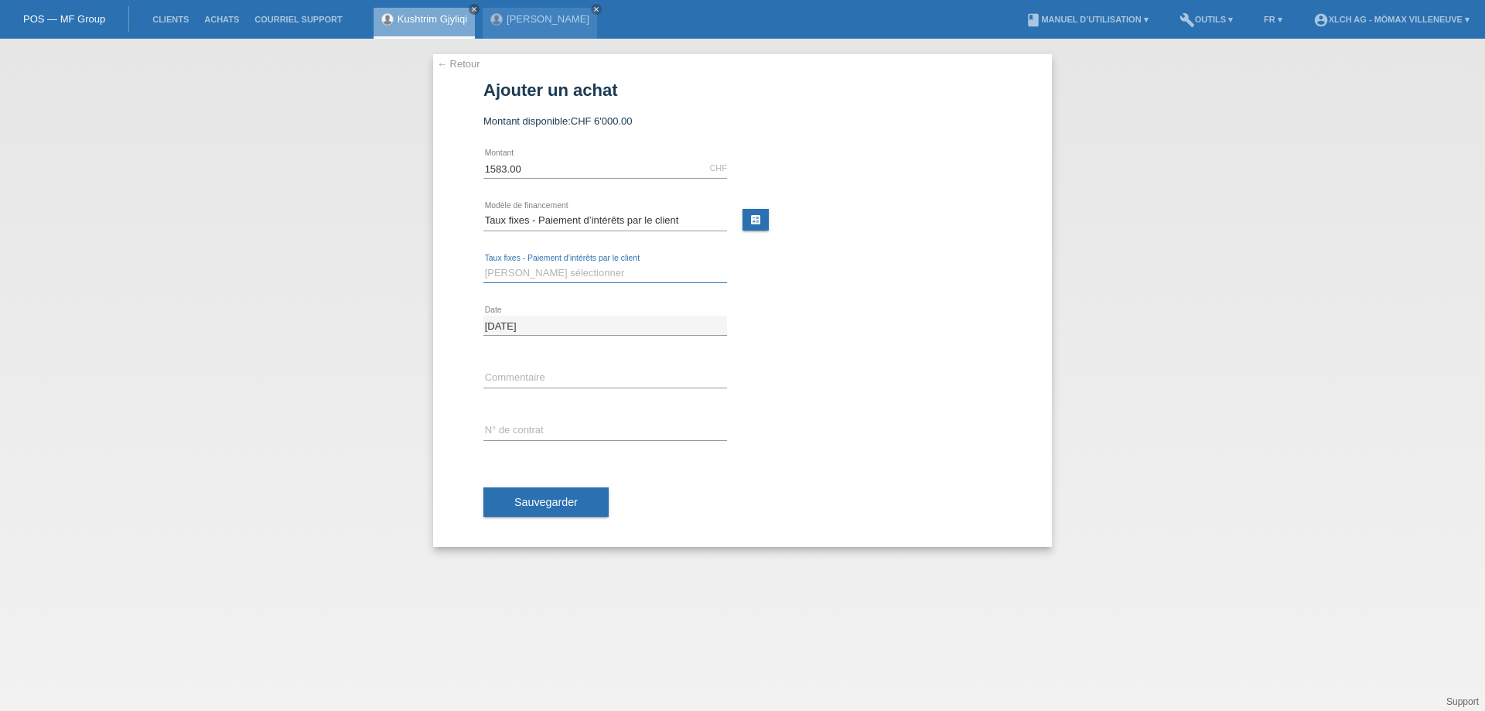
click at [518, 266] on select "Veuillez sélectionner 6 versements 12 versements 24 versements 36 versements" at bounding box center [605, 273] width 244 height 19
select select "324"
click at [483, 264] on select "Veuillez sélectionner 6 versements 12 versements 24 versements 36 versements" at bounding box center [605, 273] width 244 height 19
click at [547, 431] on input "text" at bounding box center [605, 430] width 244 height 19
type input "i"
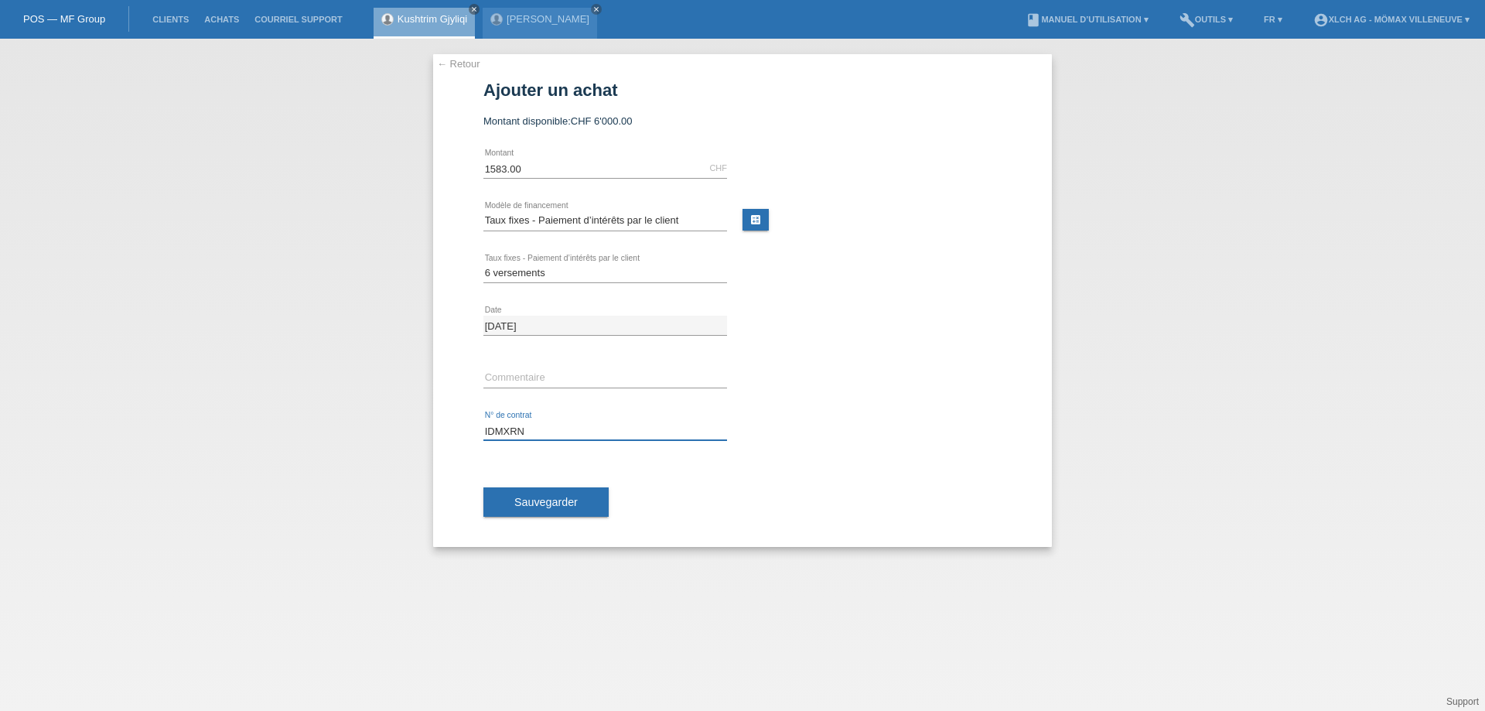
type input "IDMXRN"
click at [585, 370] on input "text" at bounding box center [605, 377] width 244 height 19
type input "c"
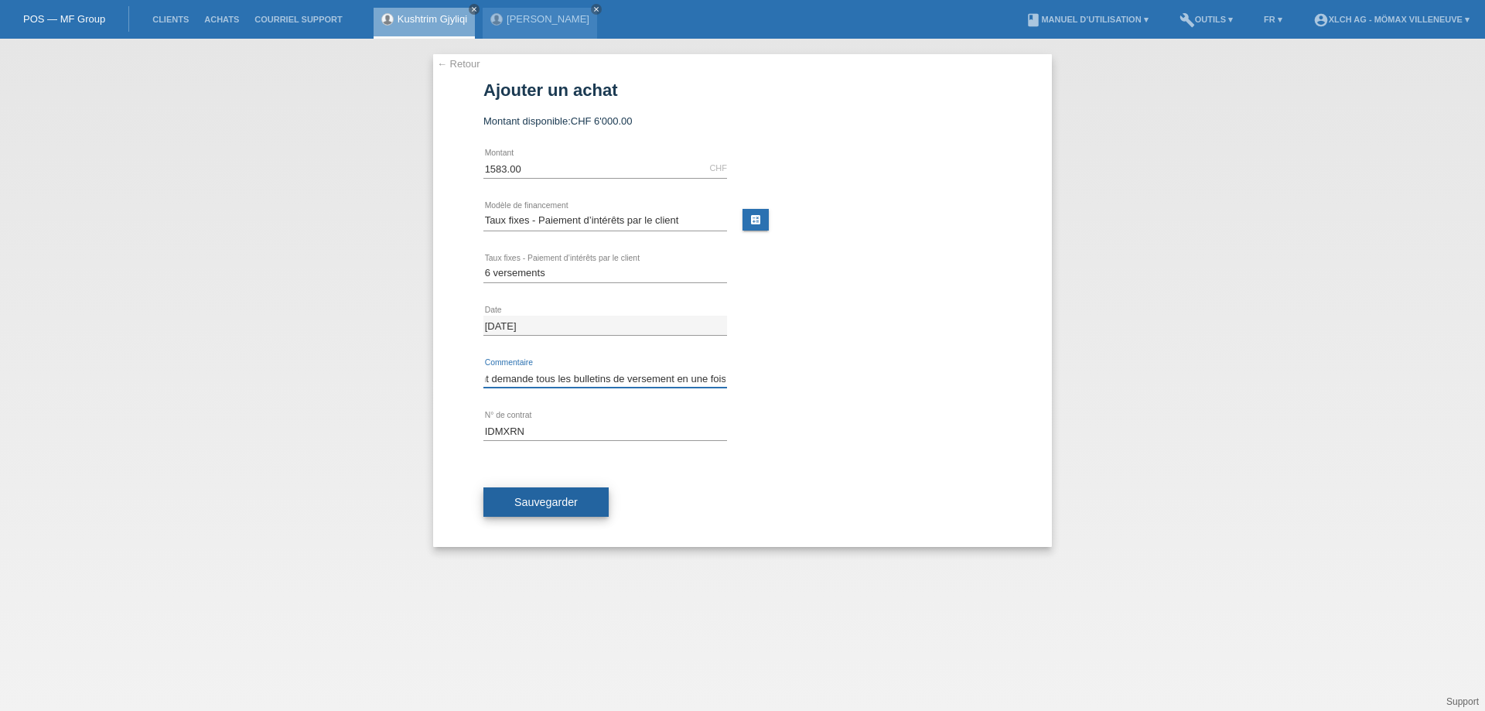
type input "Client demande tous les bulletins de versement en une fois"
click at [582, 491] on button "Sauvegarder" at bounding box center [545, 501] width 125 height 29
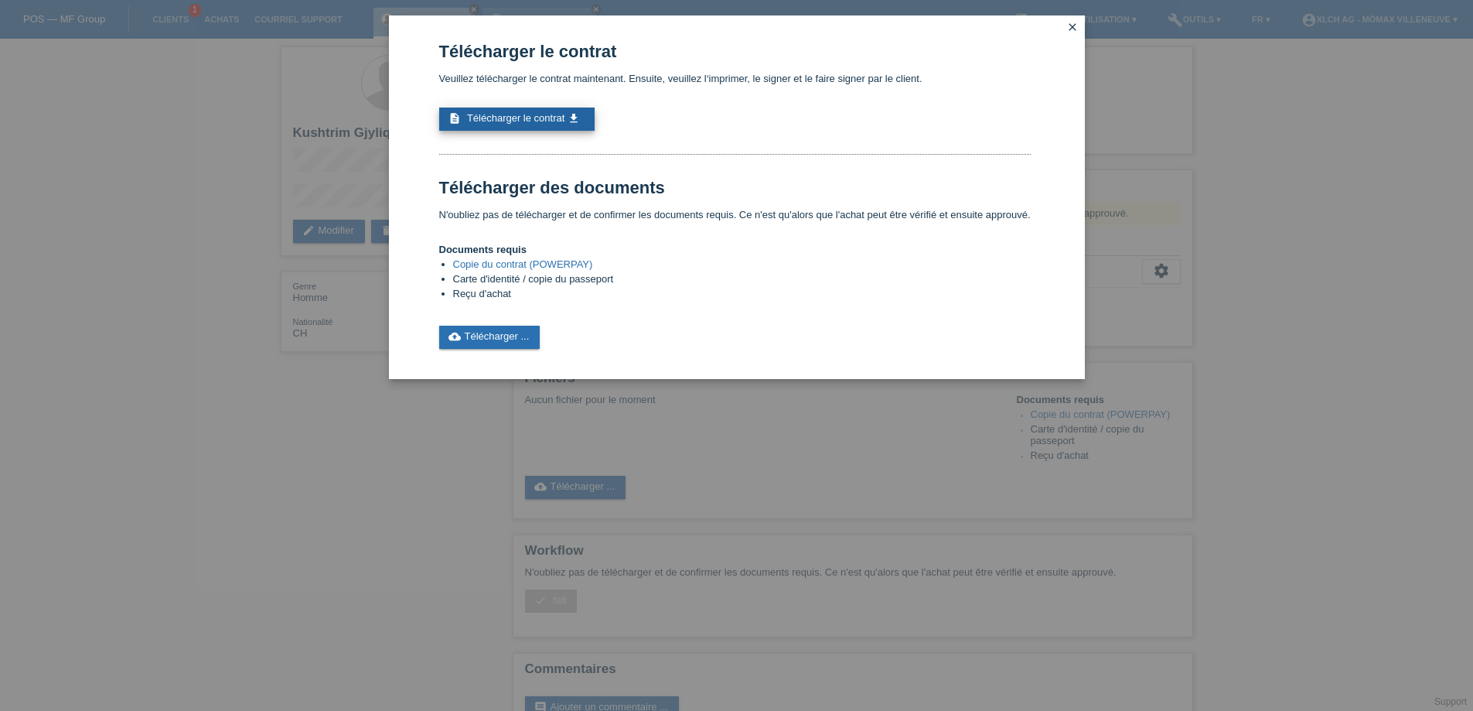
click at [542, 115] on span "Télécharger le contrat" at bounding box center [515, 118] width 97 height 12
